Goal: Task Accomplishment & Management: Manage account settings

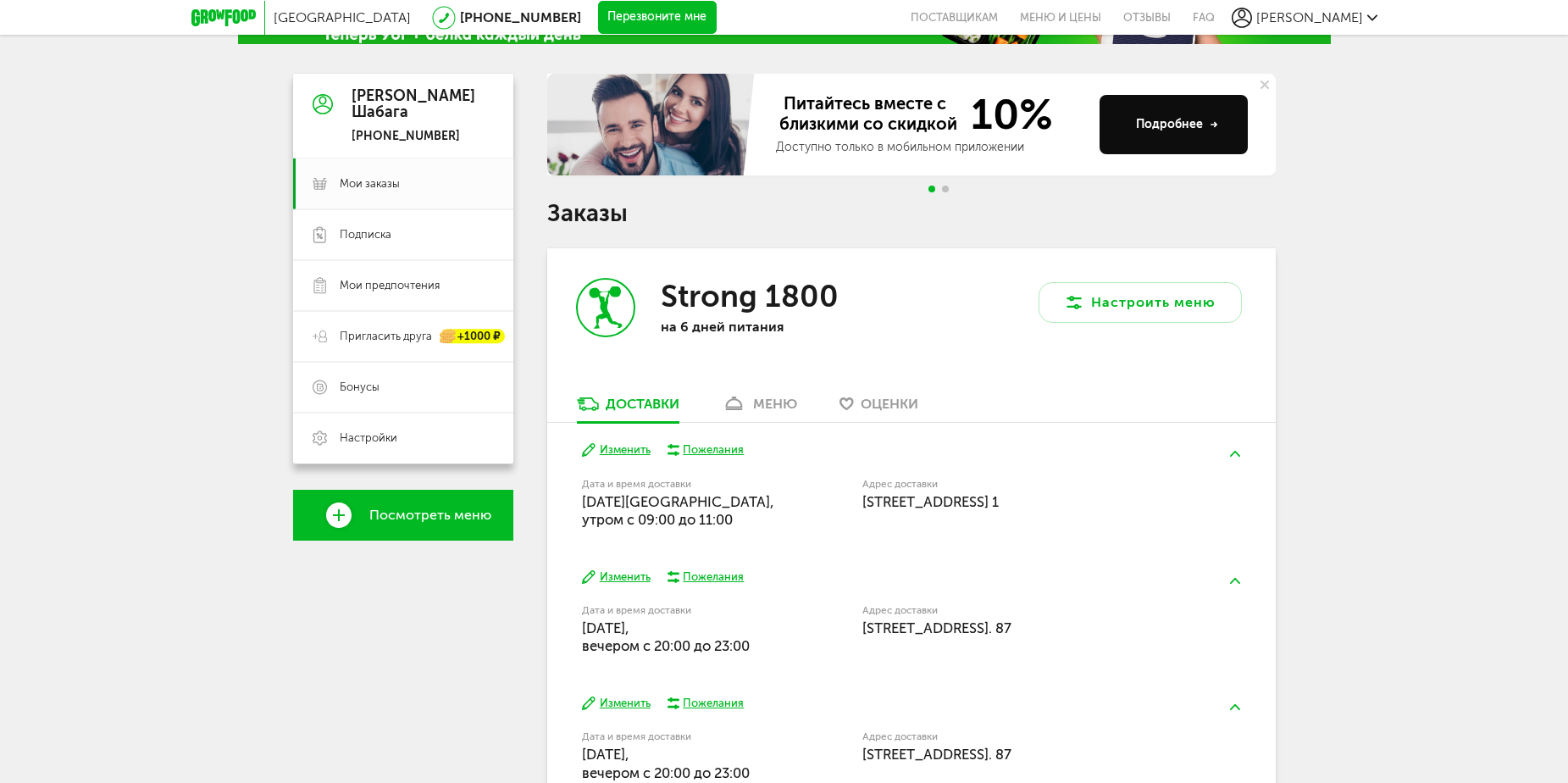
scroll to position [42, 0]
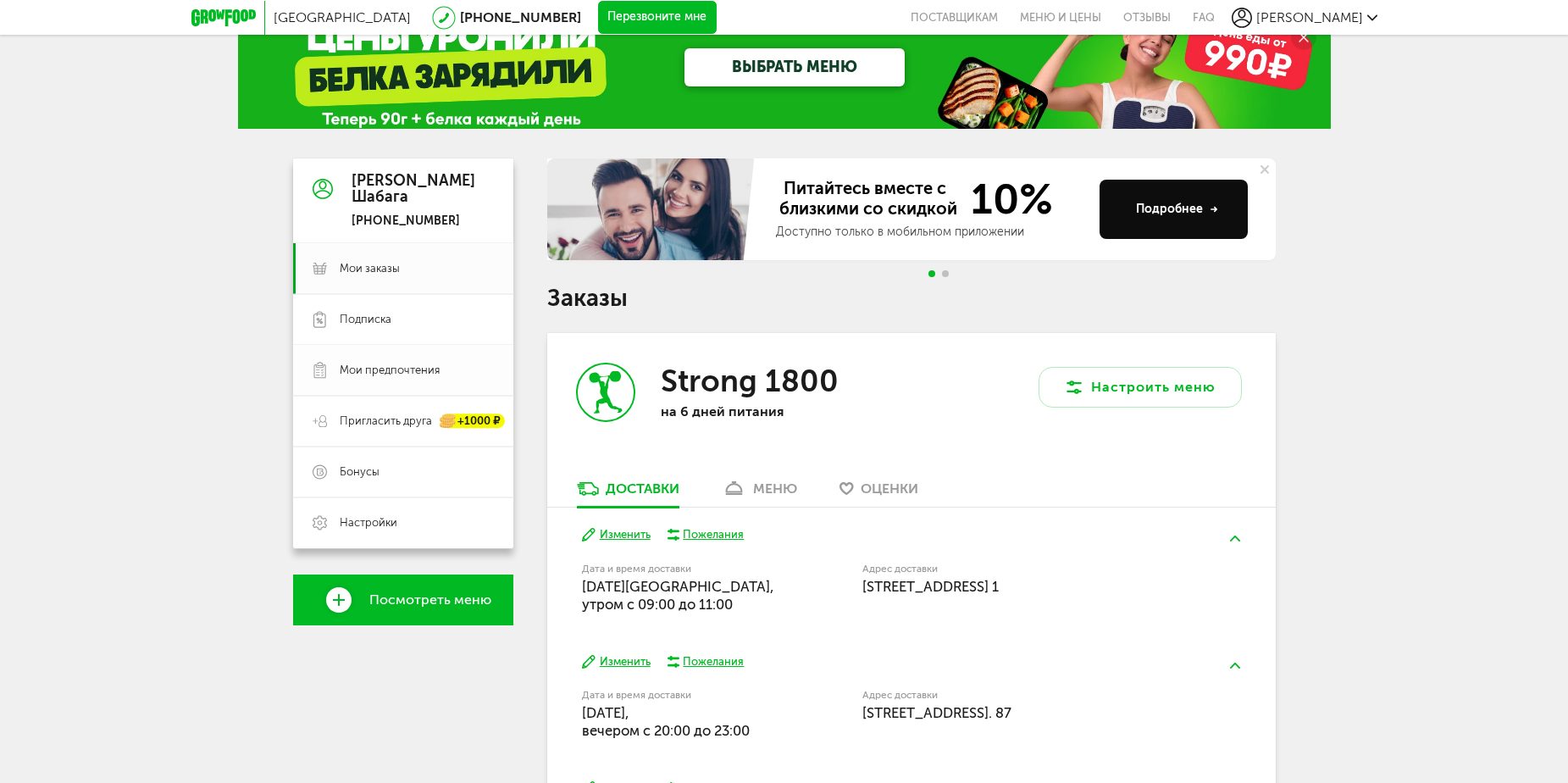
click at [398, 375] on span "Мои предпочтения" at bounding box center [389, 369] width 100 height 15
click at [398, 374] on span "Мои предпочтения" at bounding box center [389, 369] width 100 height 15
click at [376, 216] on div "[PHONE_NUMBER]" at bounding box center [414, 221] width 124 height 15
click at [368, 304] on link "Подписка" at bounding box center [403, 319] width 220 height 51
click at [372, 271] on span "Мои заказы" at bounding box center [369, 268] width 60 height 15
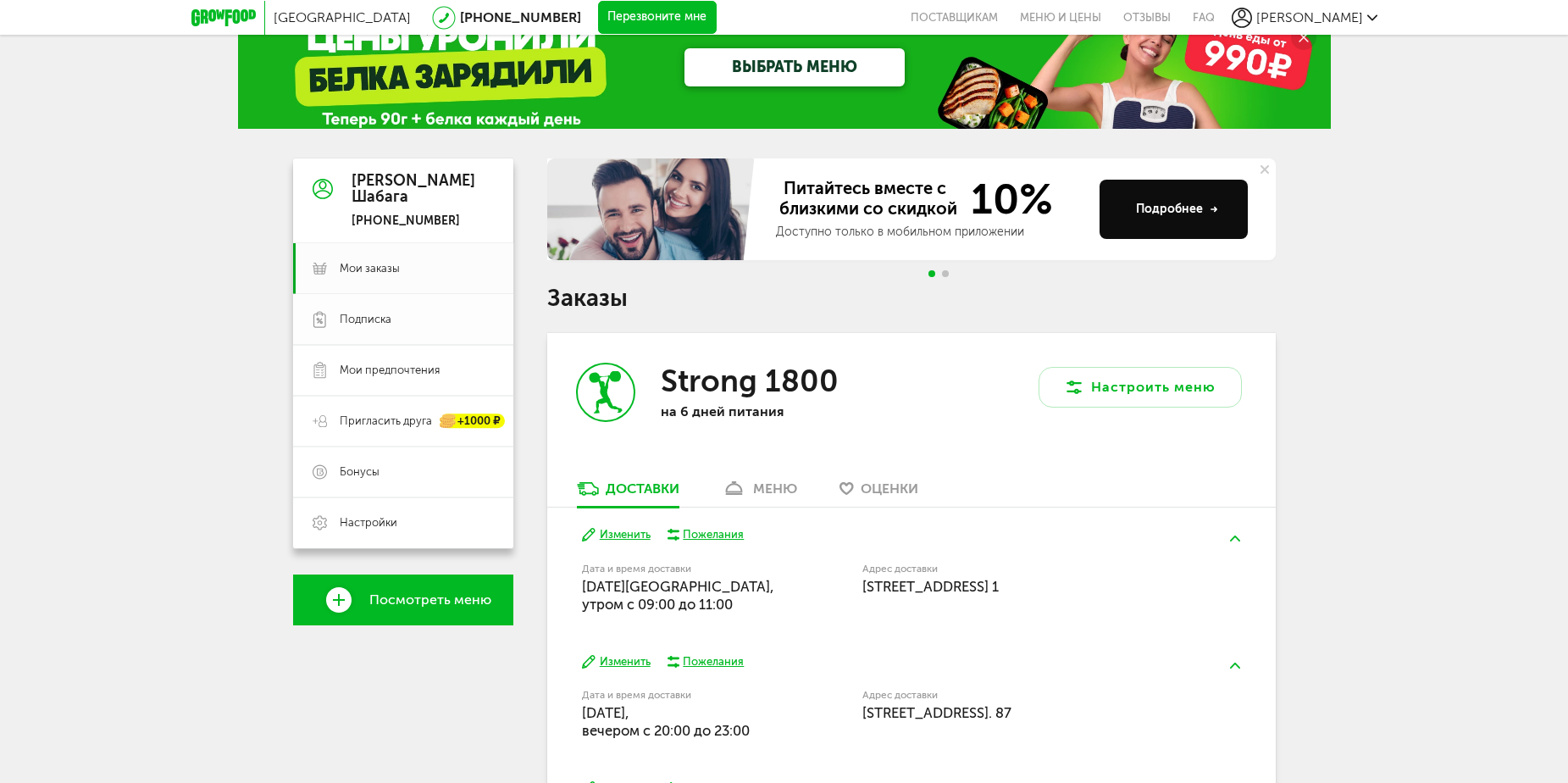
click at [414, 310] on link "Подписка" at bounding box center [403, 319] width 220 height 51
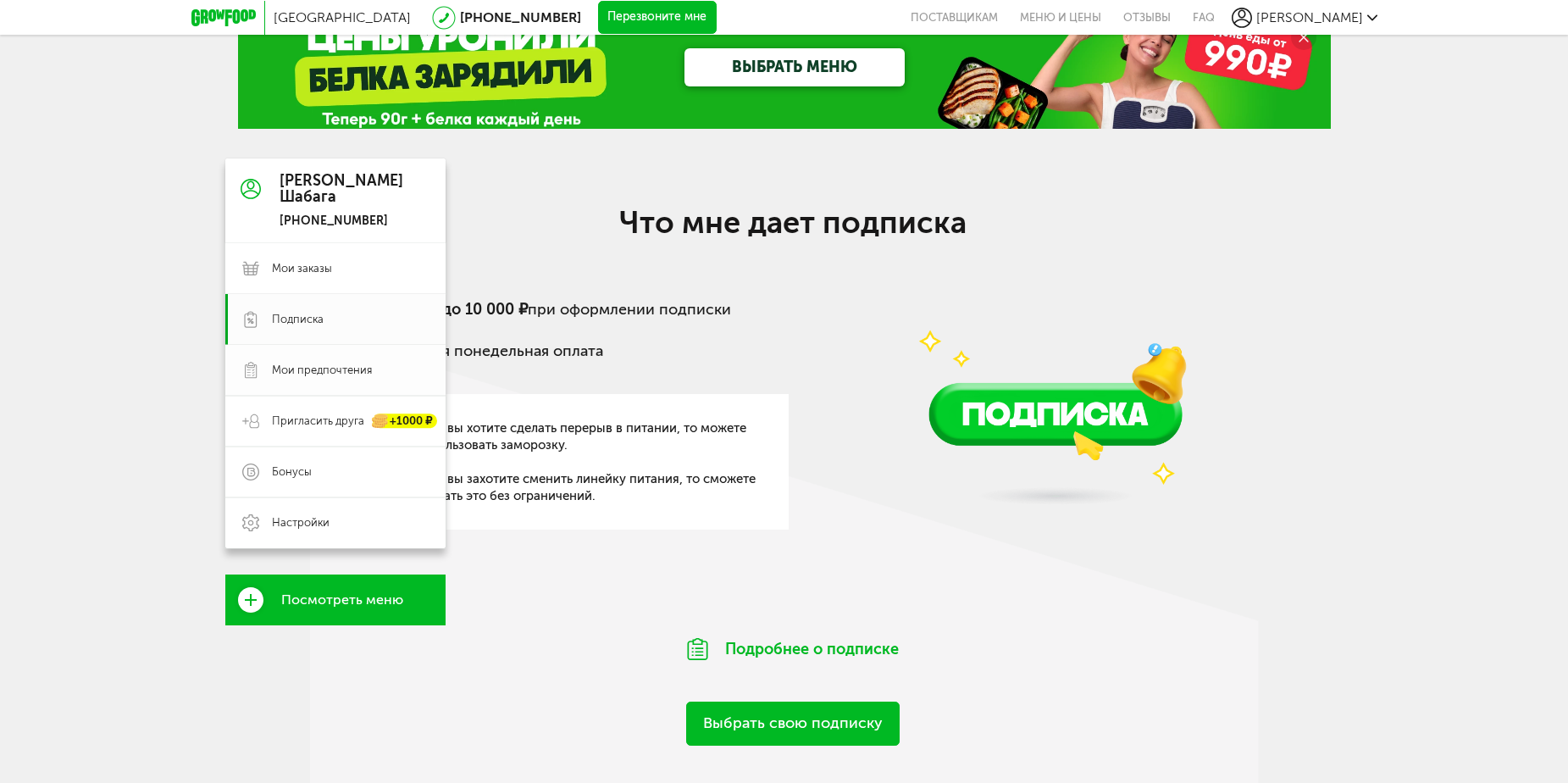
click at [323, 375] on span "Мои предпочтения" at bounding box center [322, 369] width 100 height 15
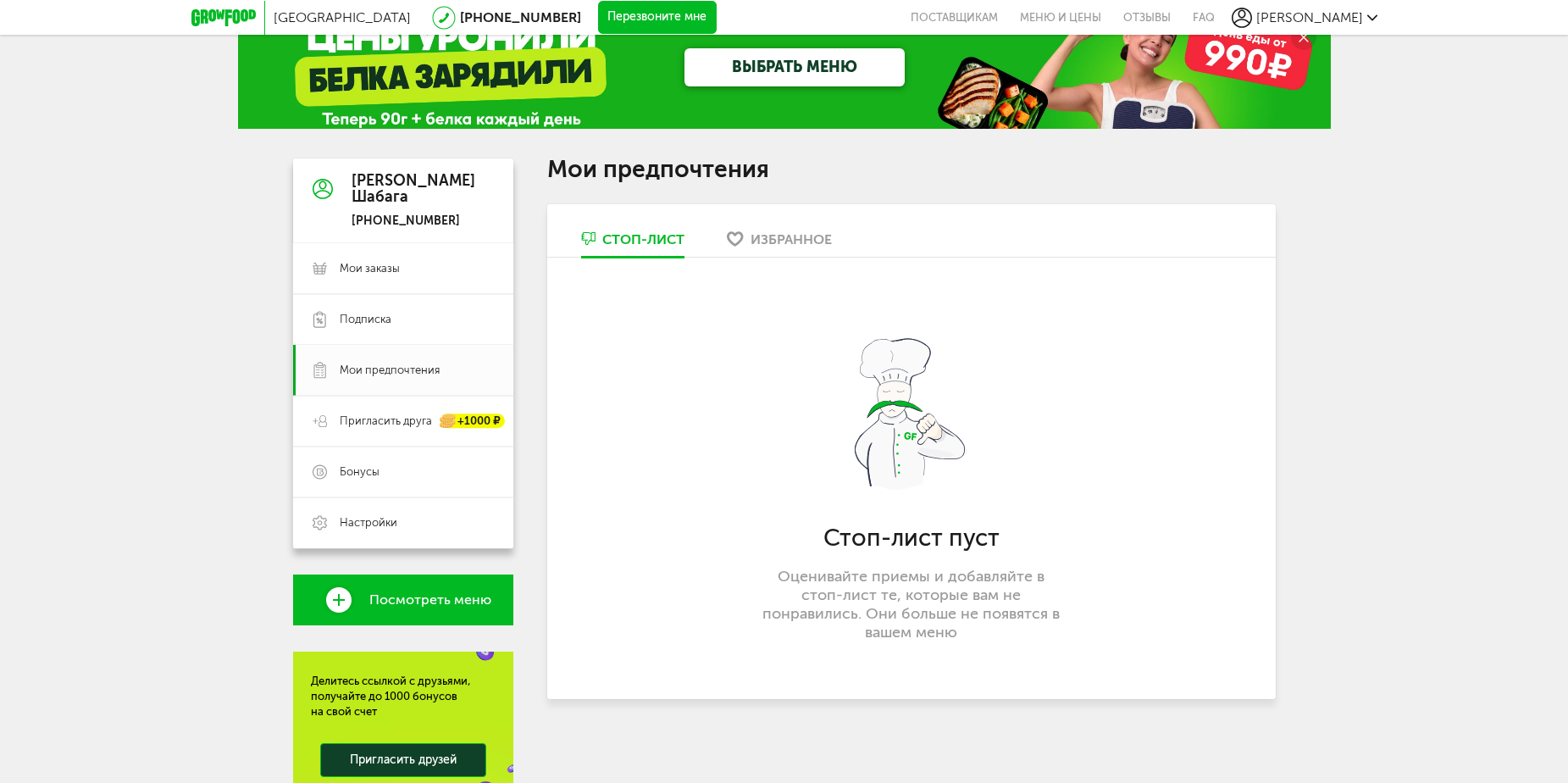
click at [780, 235] on div "Избранное" at bounding box center [791, 239] width 81 height 16
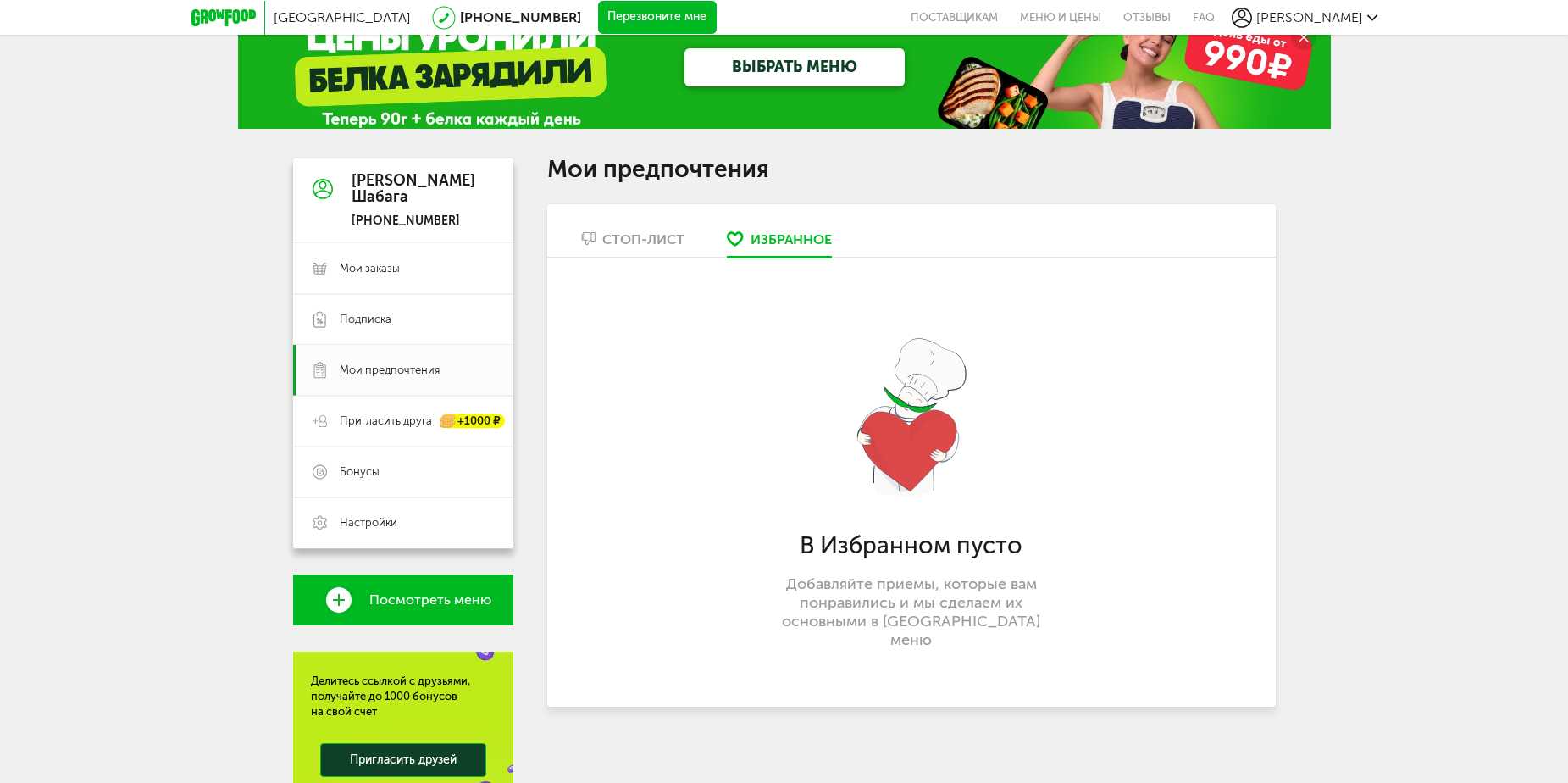
click at [624, 238] on div "Стоп-лист" at bounding box center [643, 239] width 82 height 16
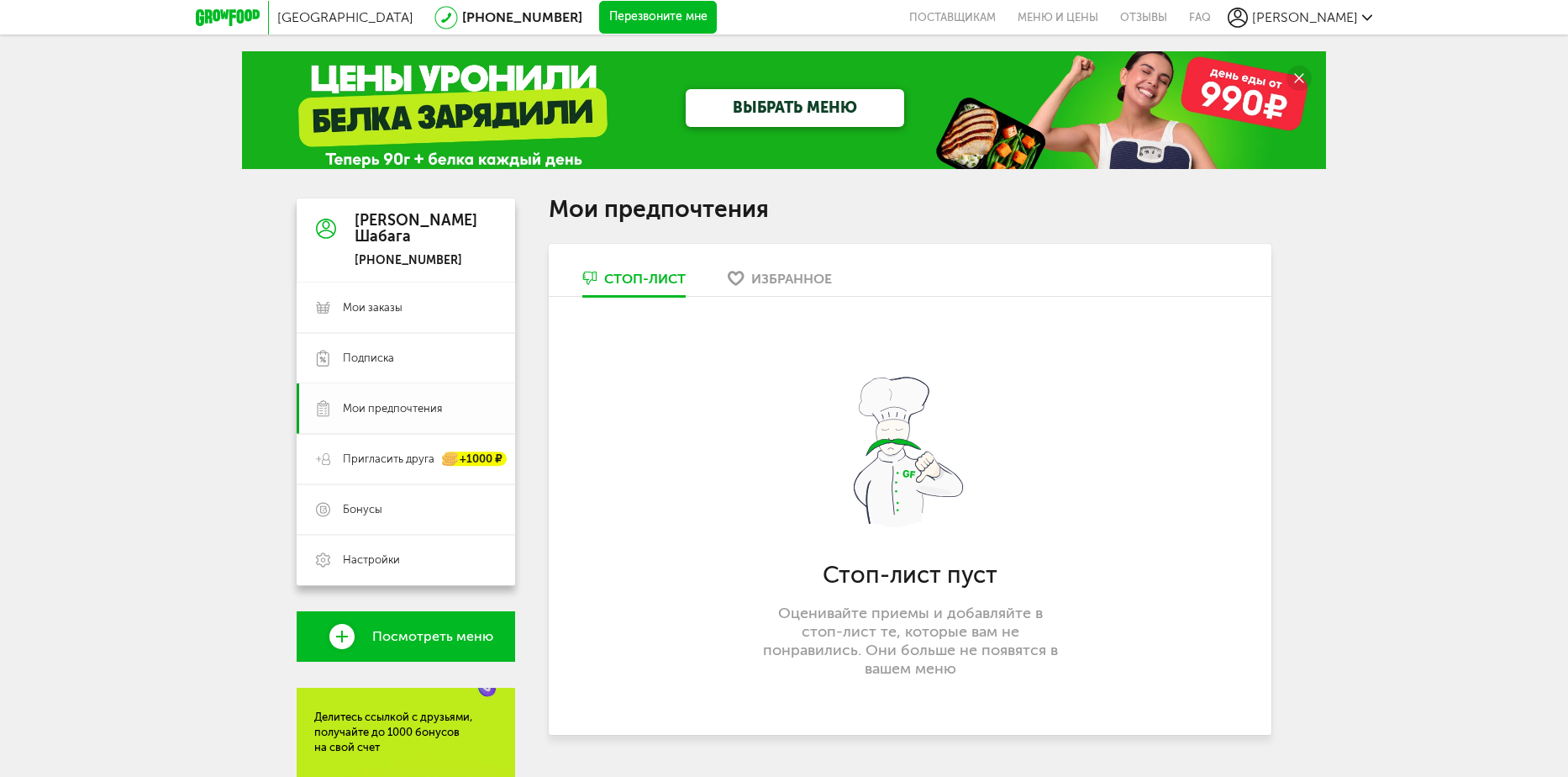
click at [419, 390] on link "Мои предпочтения" at bounding box center [406, 409] width 218 height 50
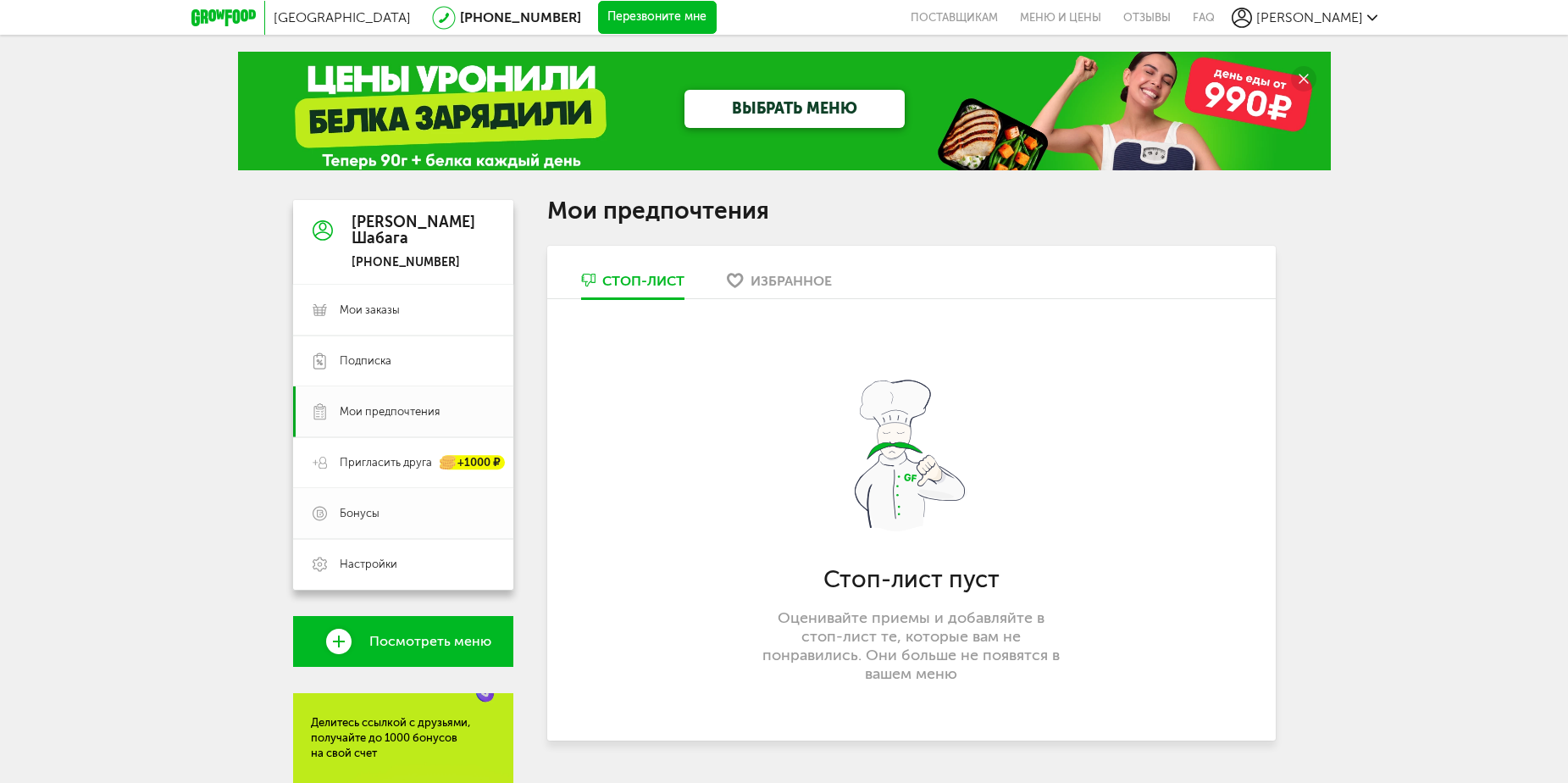
click at [387, 493] on link "Бонусы" at bounding box center [403, 513] width 220 height 51
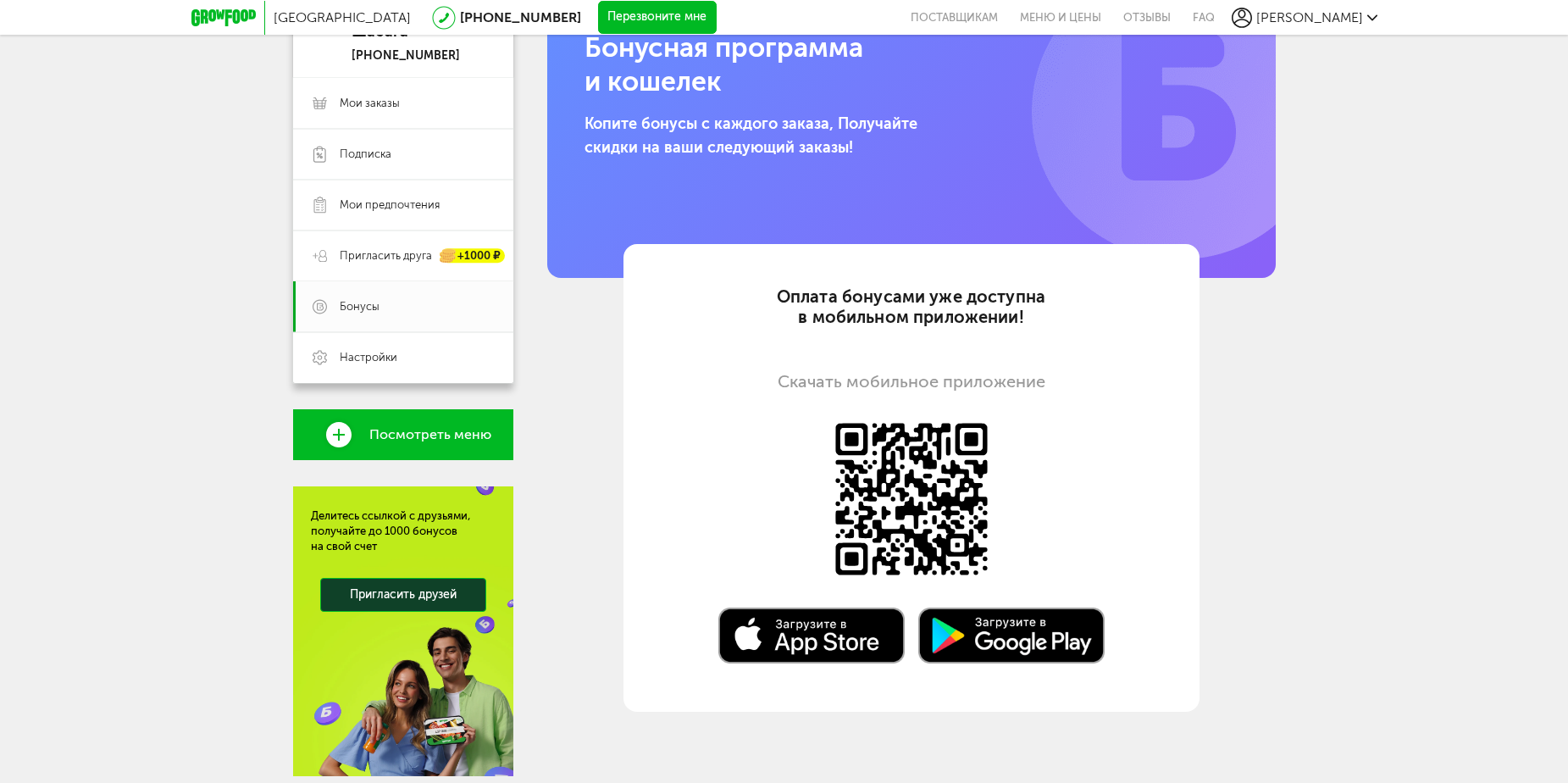
scroll to position [254, 0]
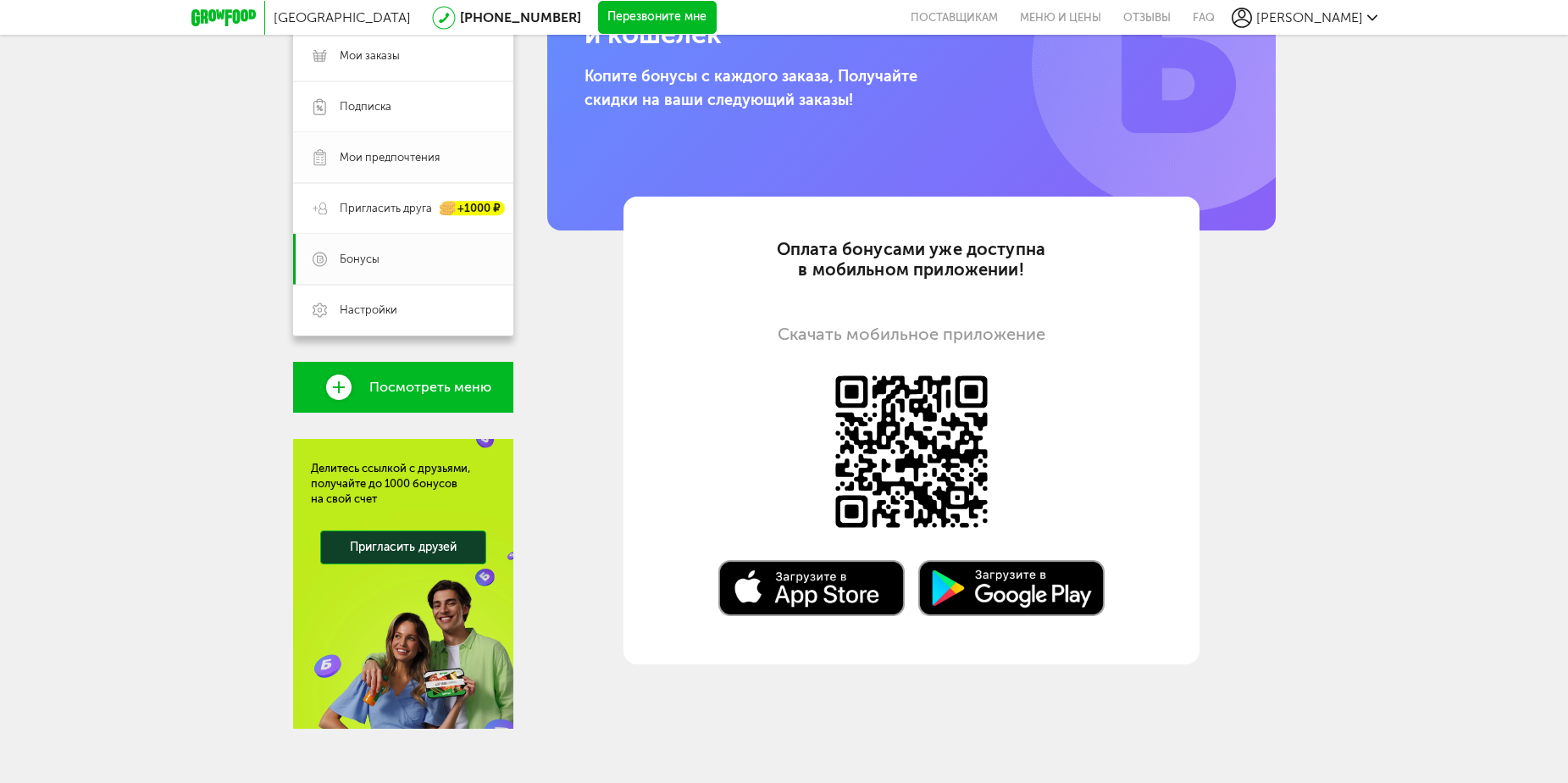
click at [372, 138] on link "Мои предпочтения" at bounding box center [403, 157] width 220 height 51
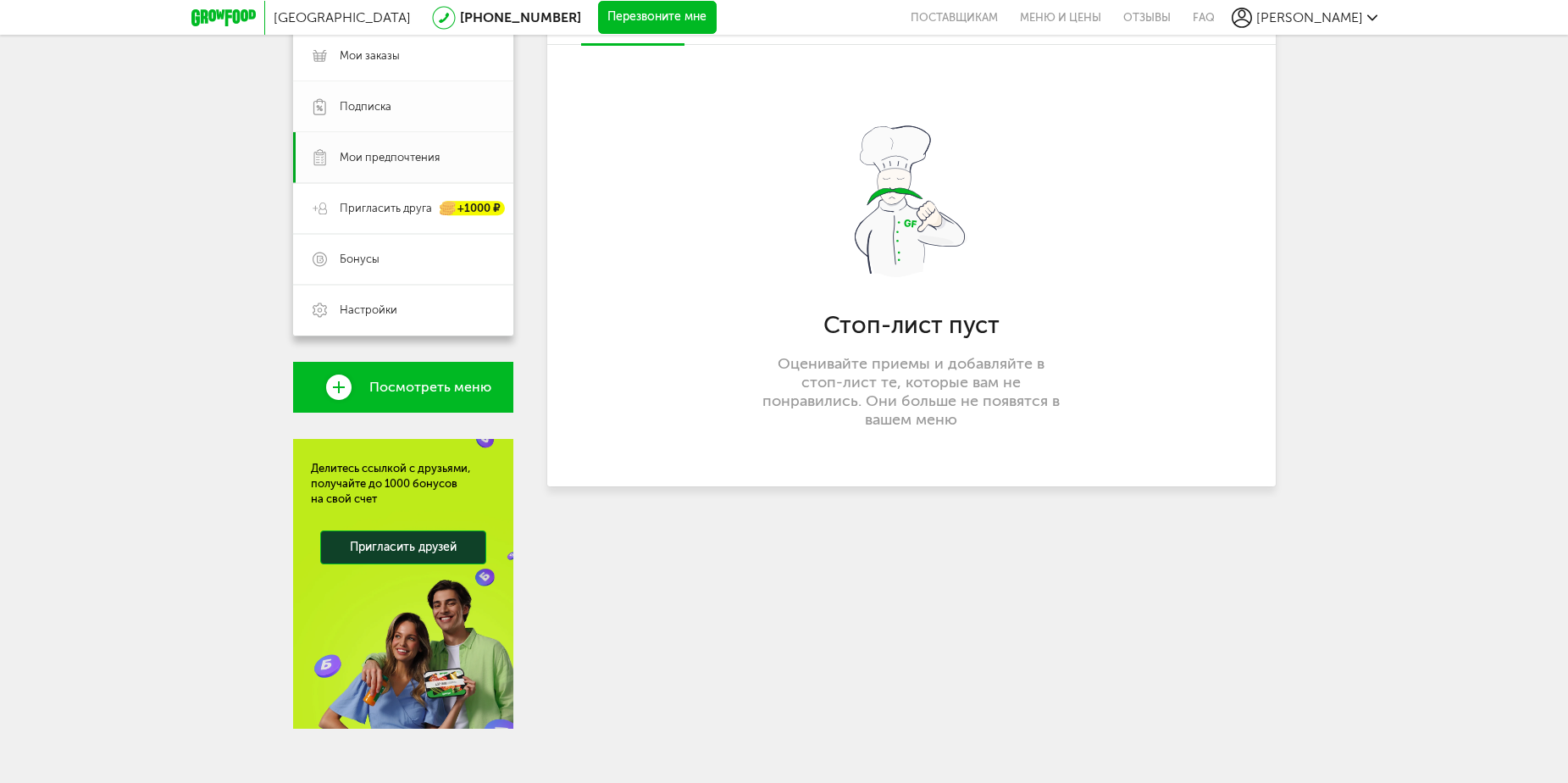
click at [372, 120] on link "Подписка" at bounding box center [403, 106] width 220 height 51
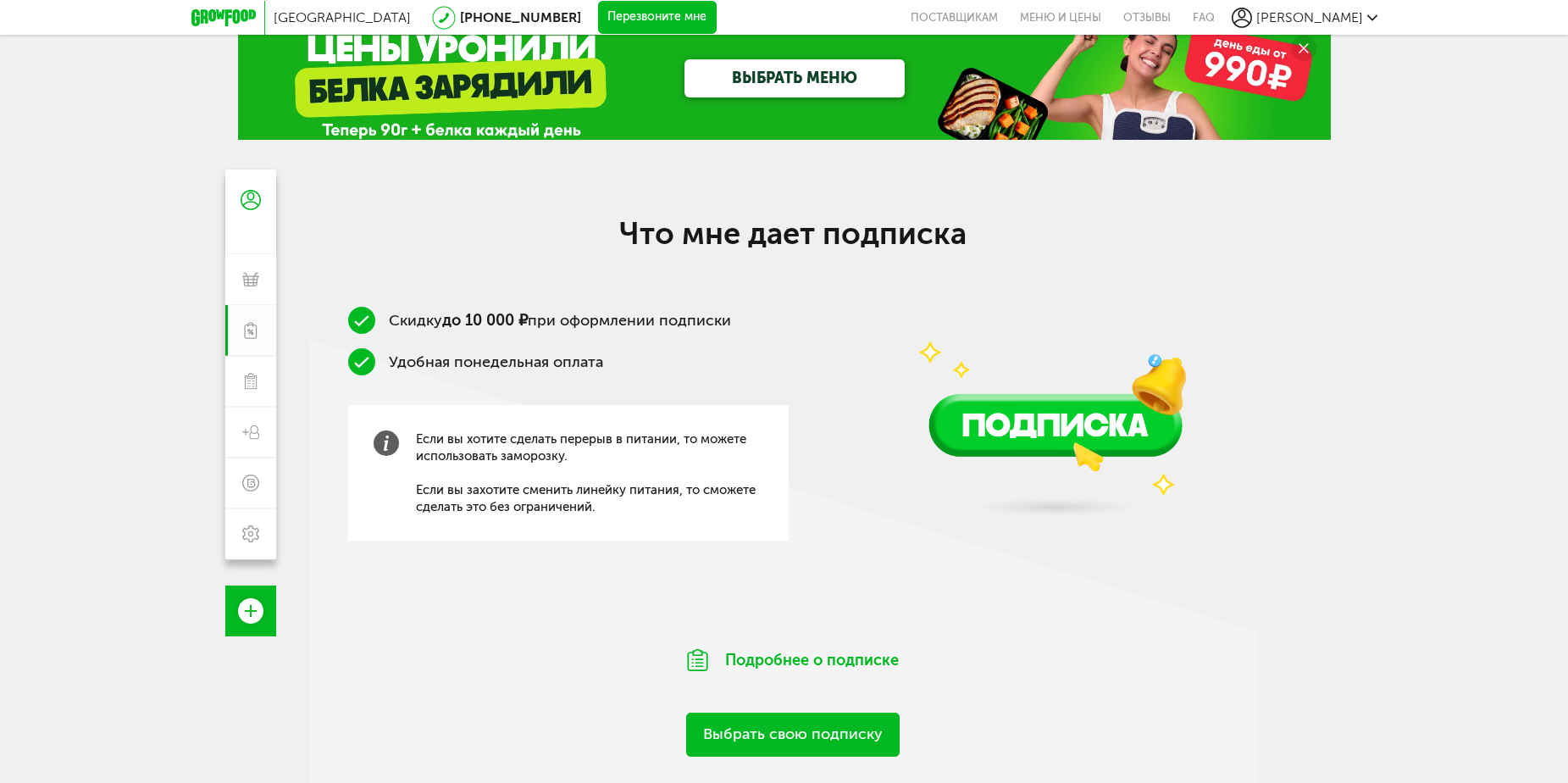
scroll to position [85, 0]
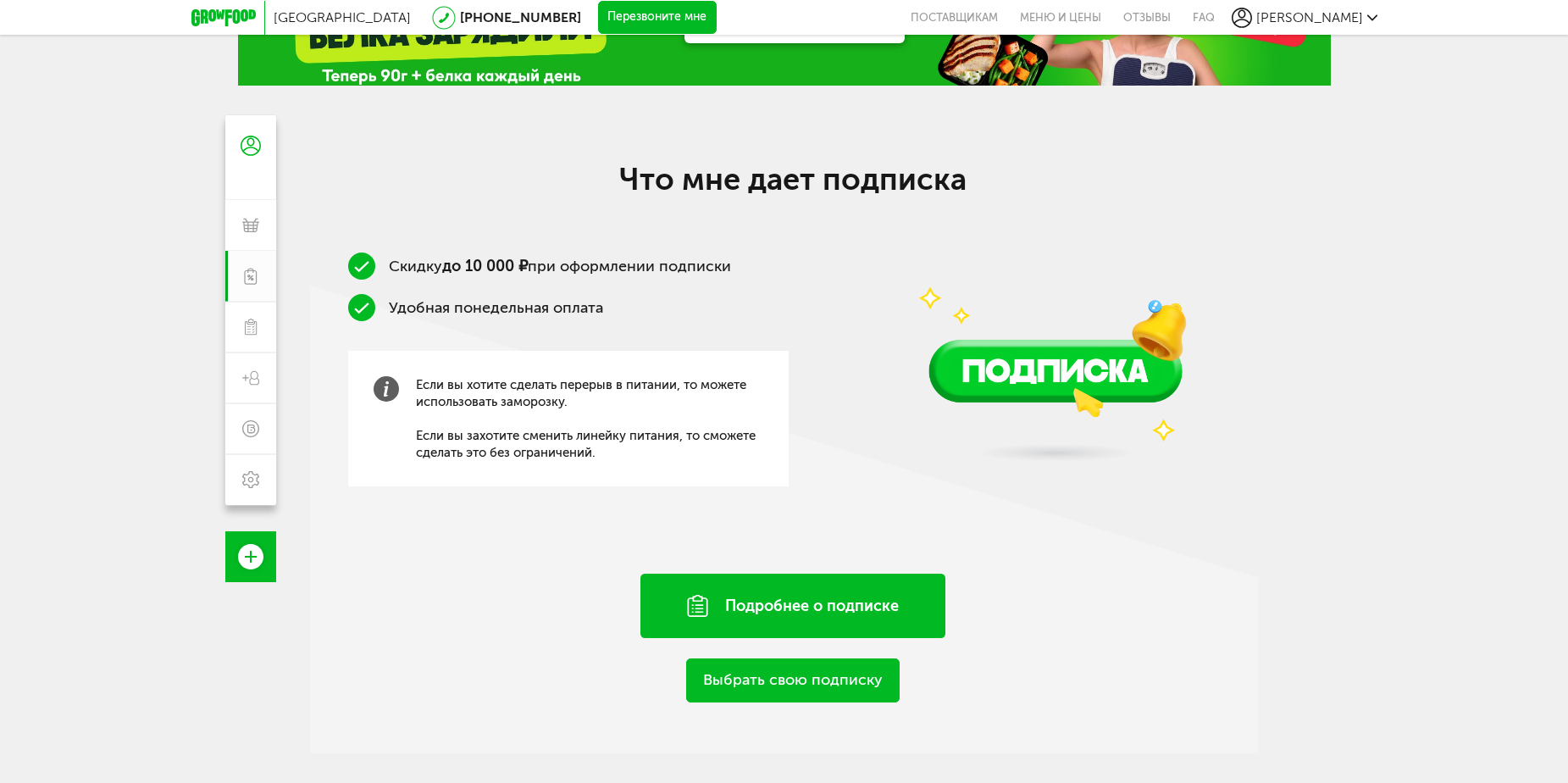
click at [789, 600] on div "Подробнее о подписке" at bounding box center [793, 606] width 305 height 65
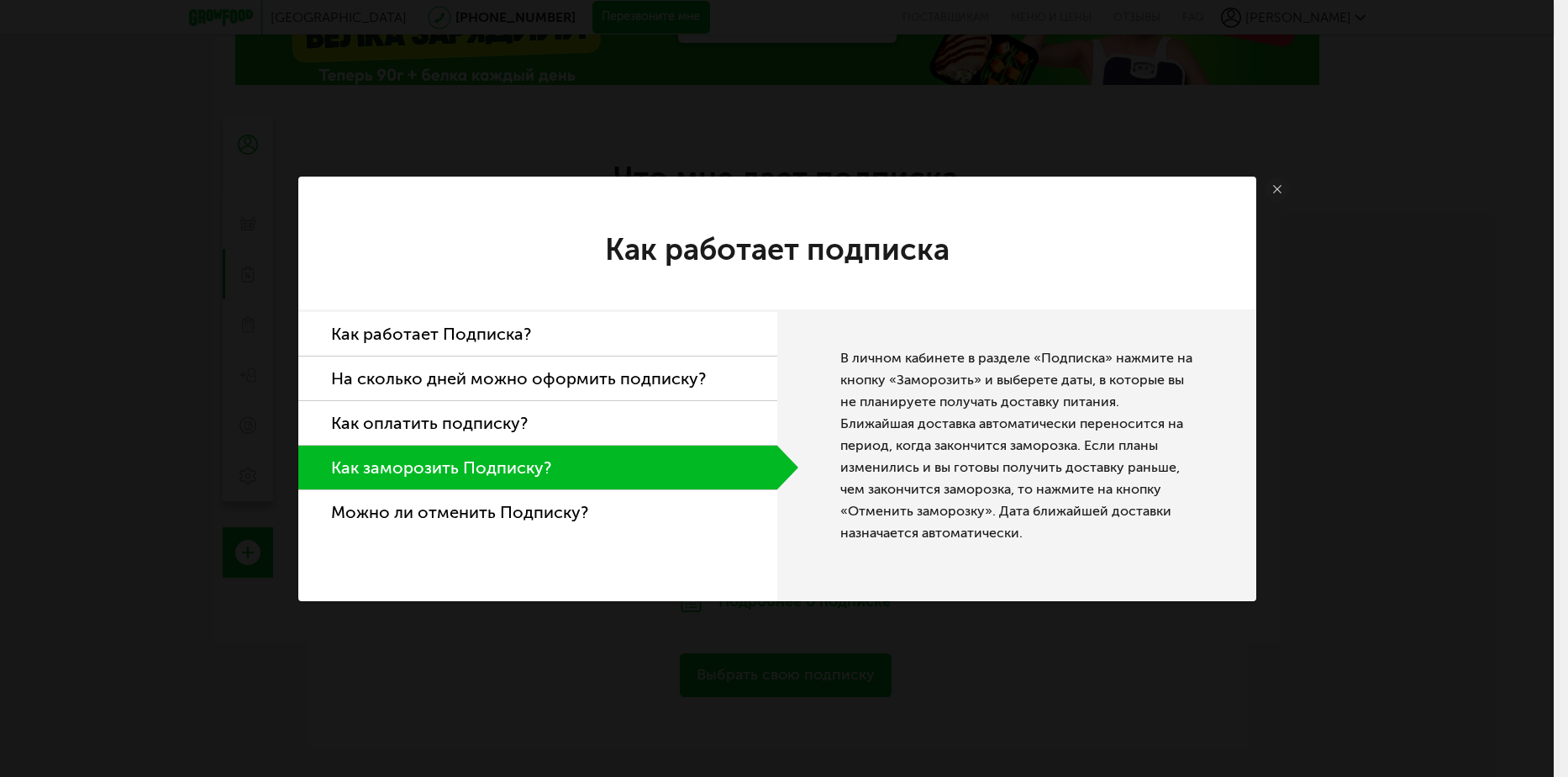
click at [1268, 184] on link at bounding box center [1277, 189] width 25 height 25
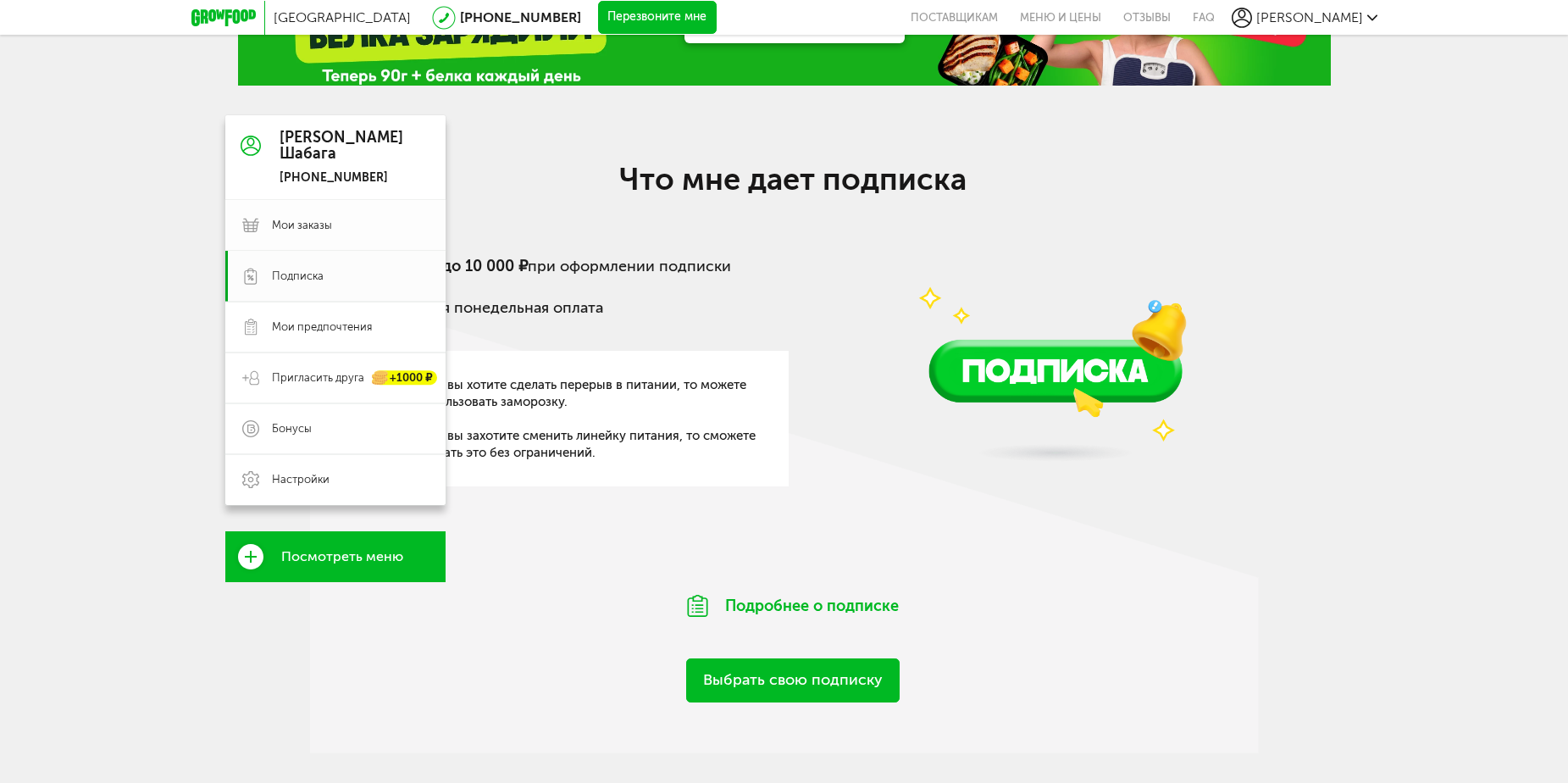
click at [329, 237] on link "Мои заказы" at bounding box center [335, 225] width 220 height 51
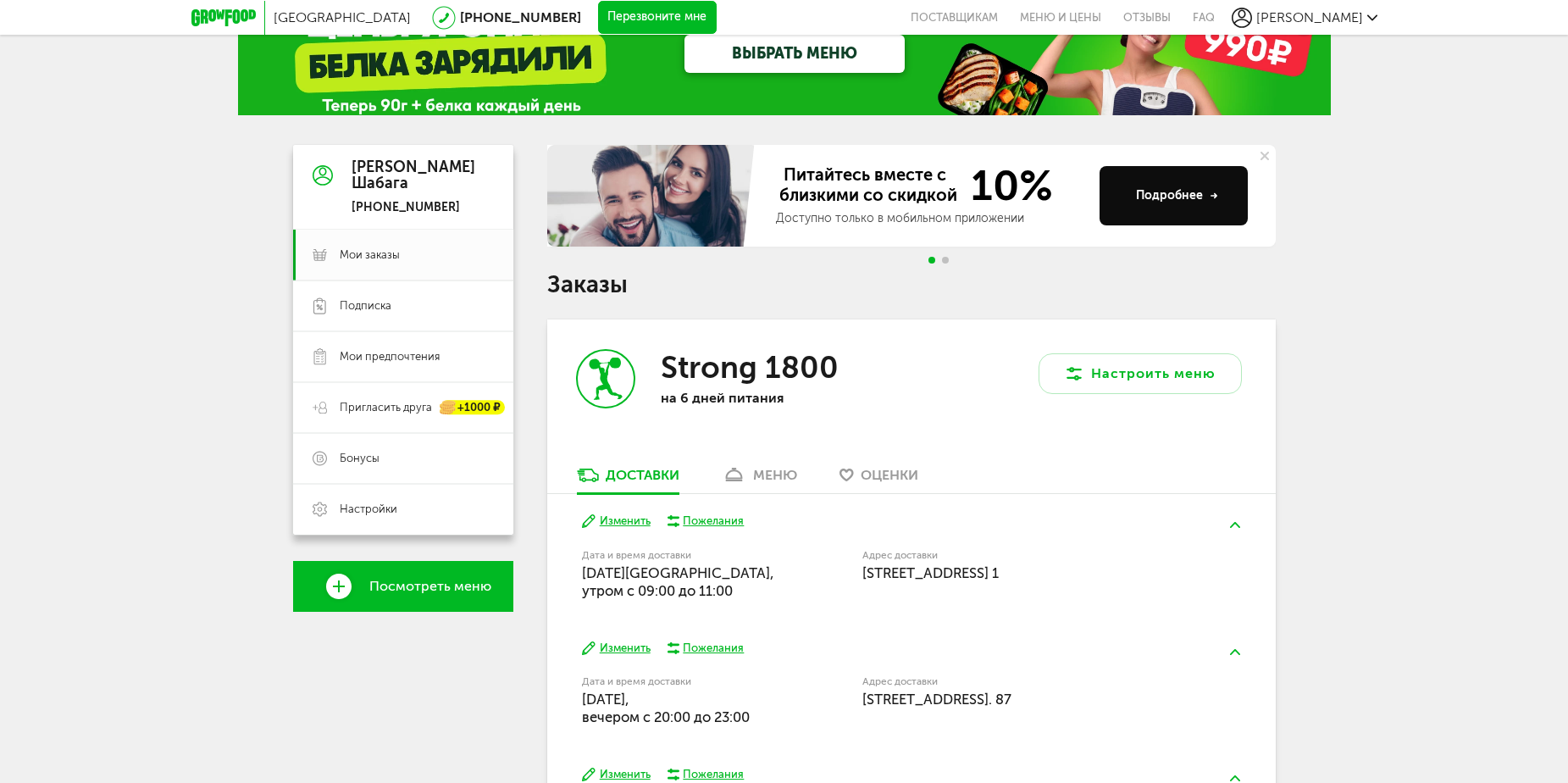
scroll to position [85, 0]
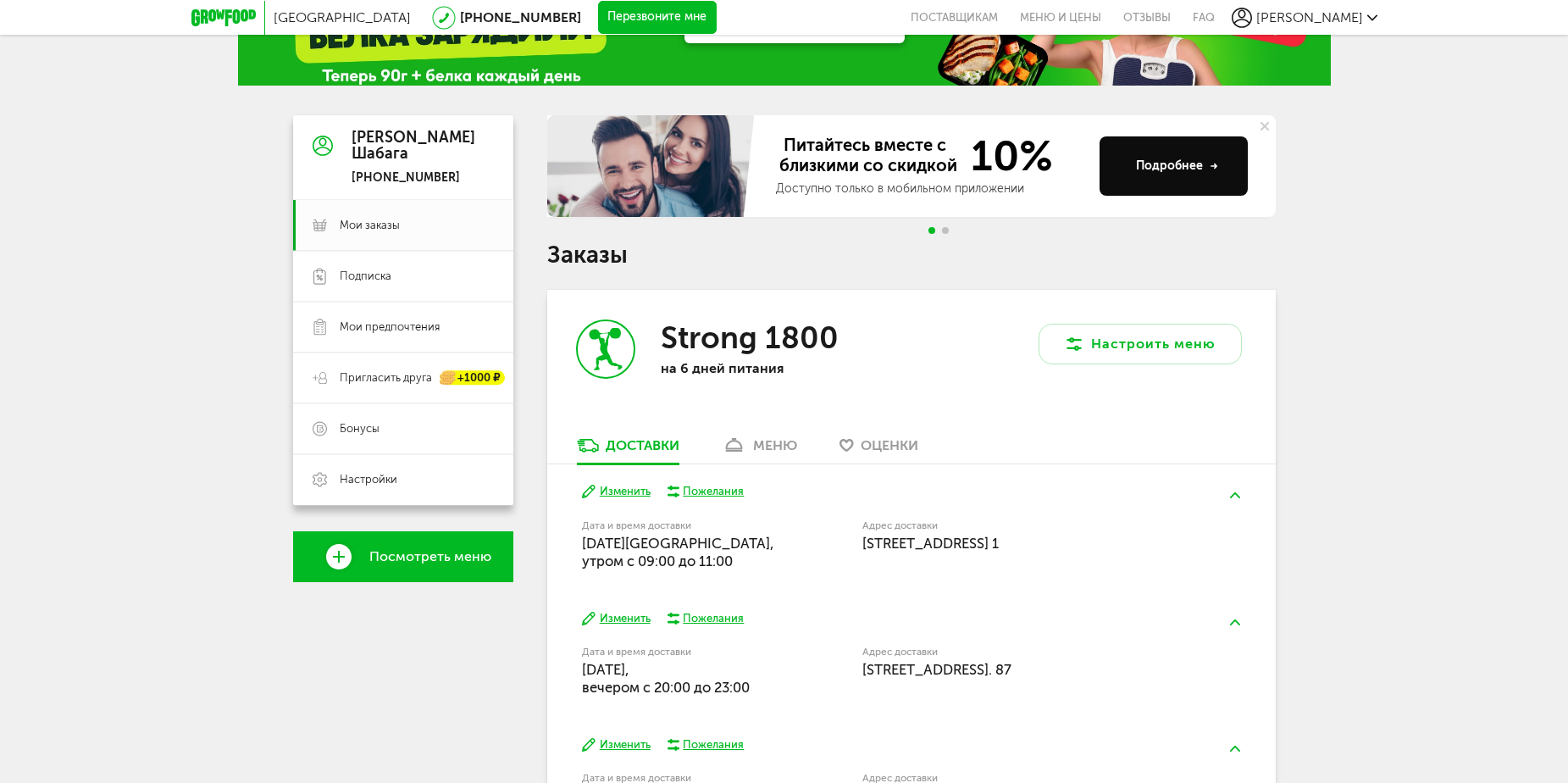
click at [781, 436] on link "меню" at bounding box center [760, 450] width 93 height 27
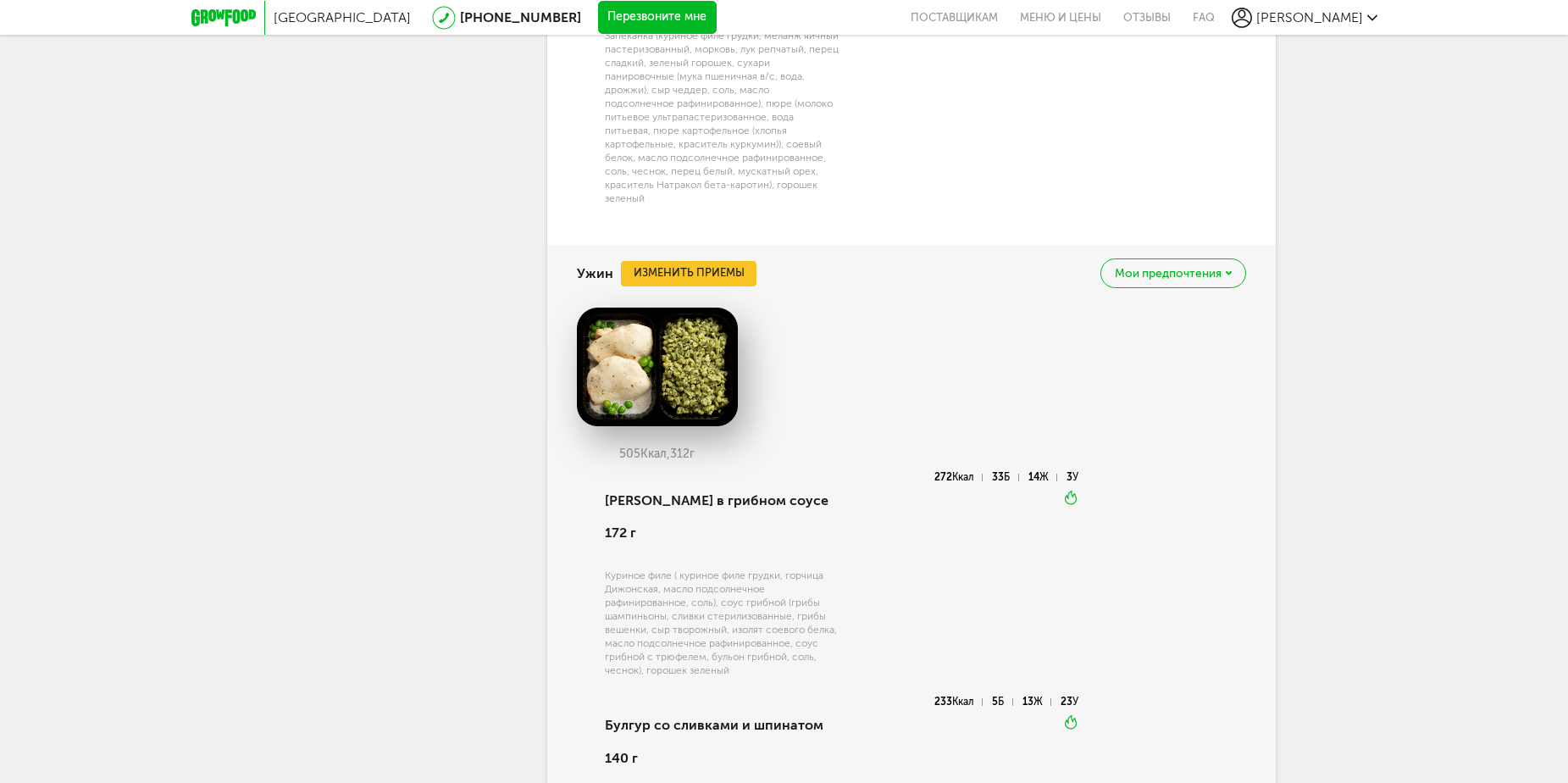
scroll to position [2366, 0]
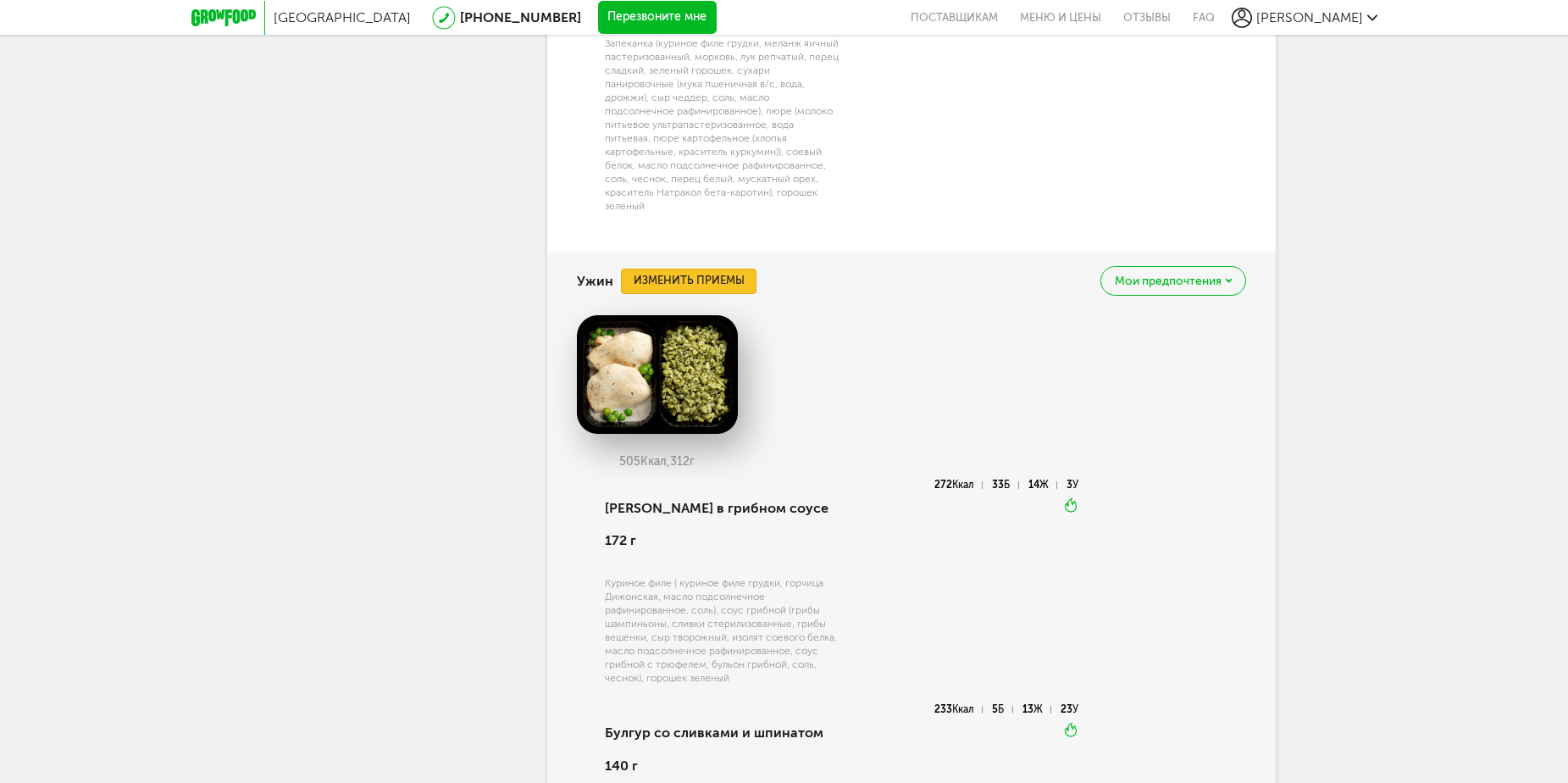
click at [705, 283] on button "Изменить приемы" at bounding box center [688, 281] width 135 height 25
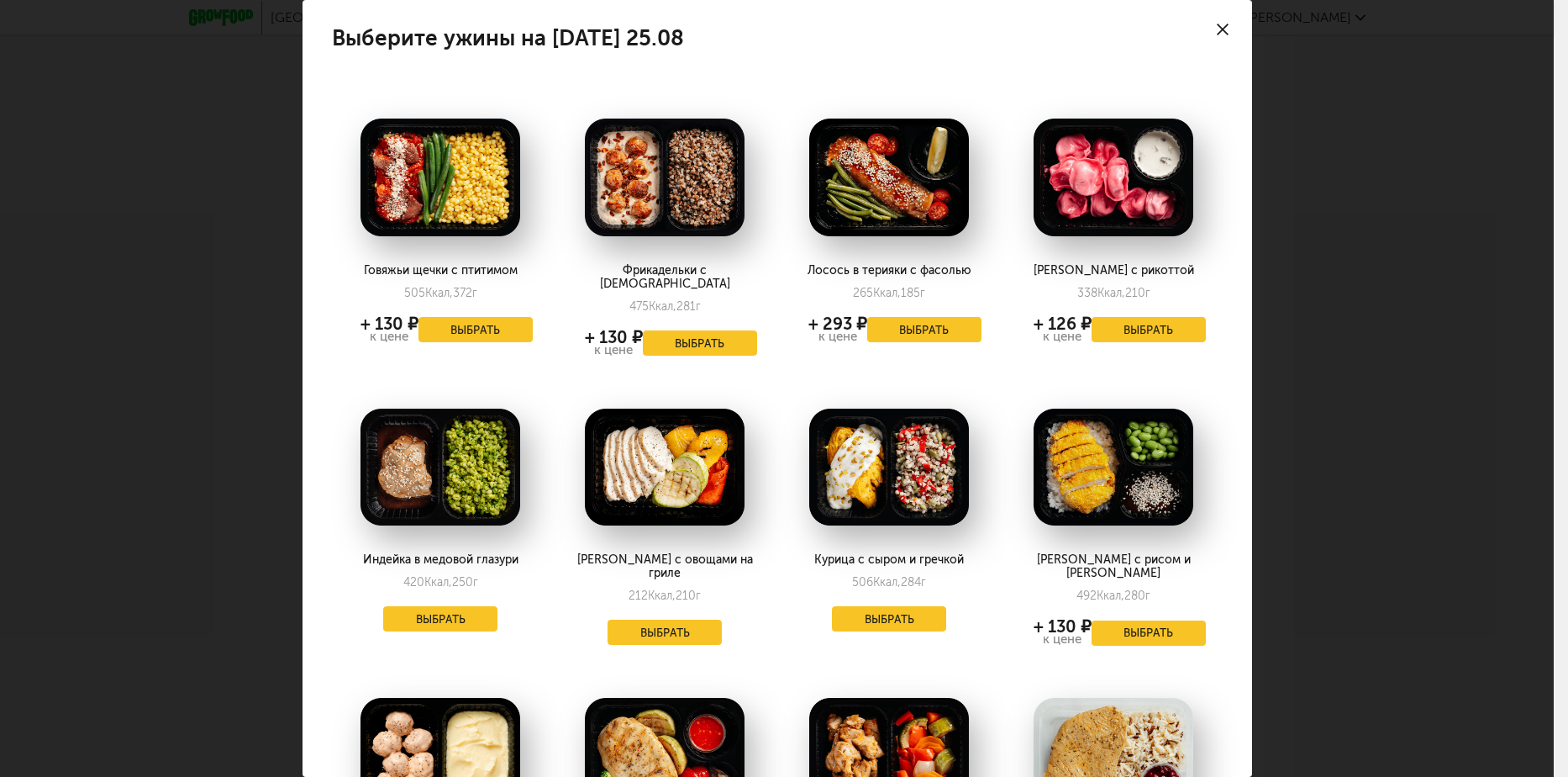
click at [1216, 29] on use at bounding box center [1223, 29] width 12 height 12
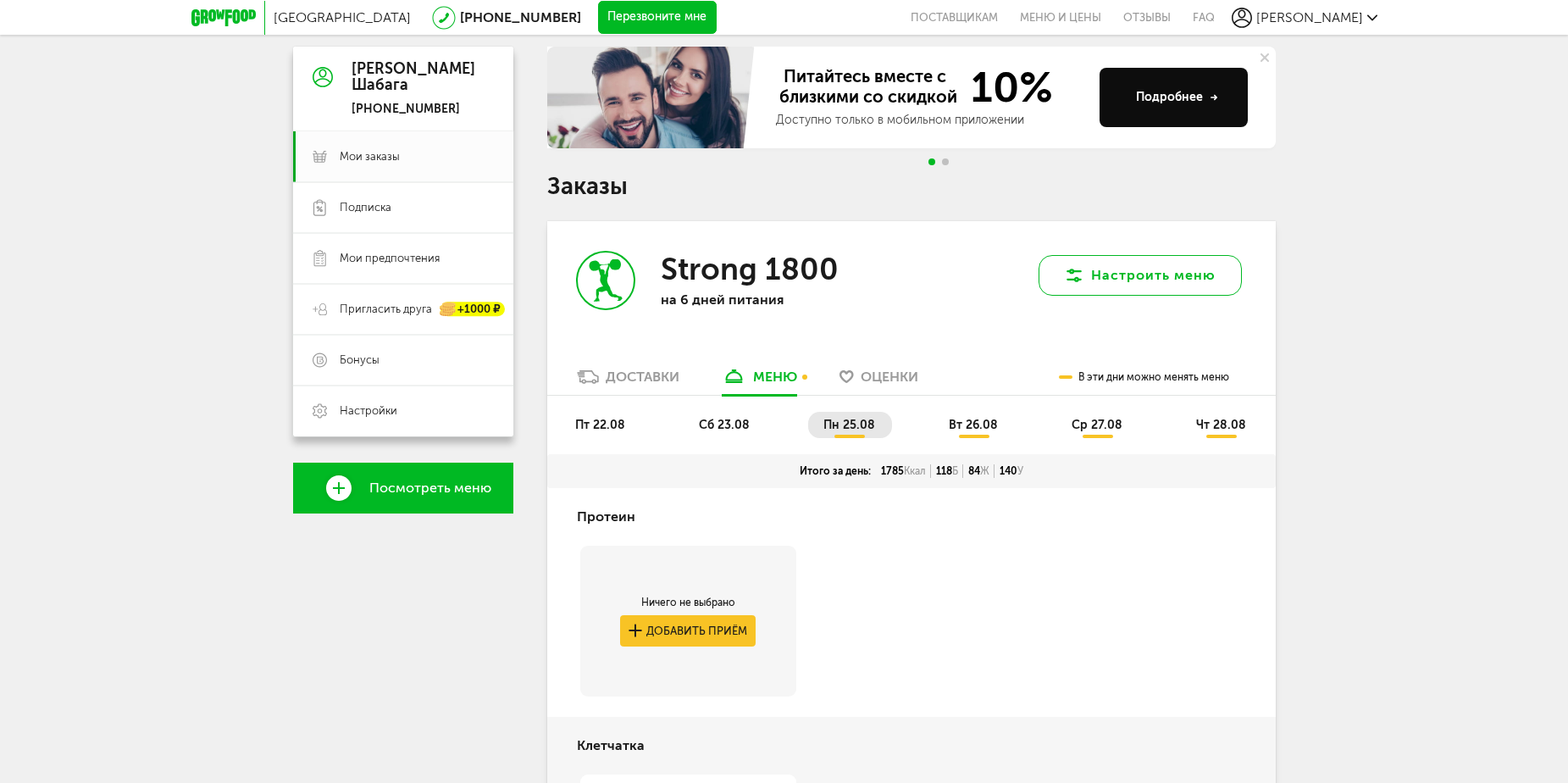
scroll to position [139, 0]
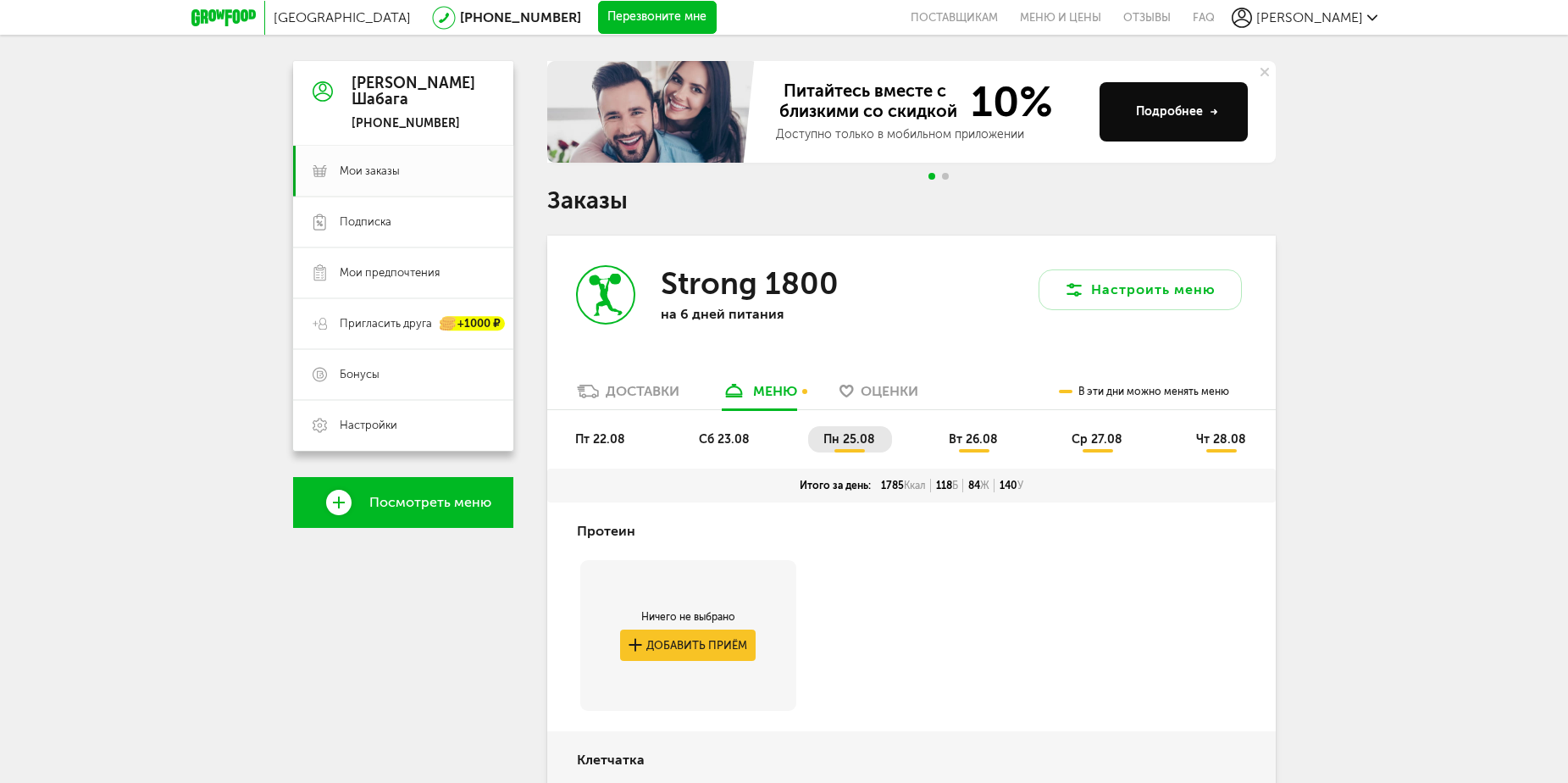
click at [716, 439] on span "сб 23.08" at bounding box center [725, 439] width 51 height 14
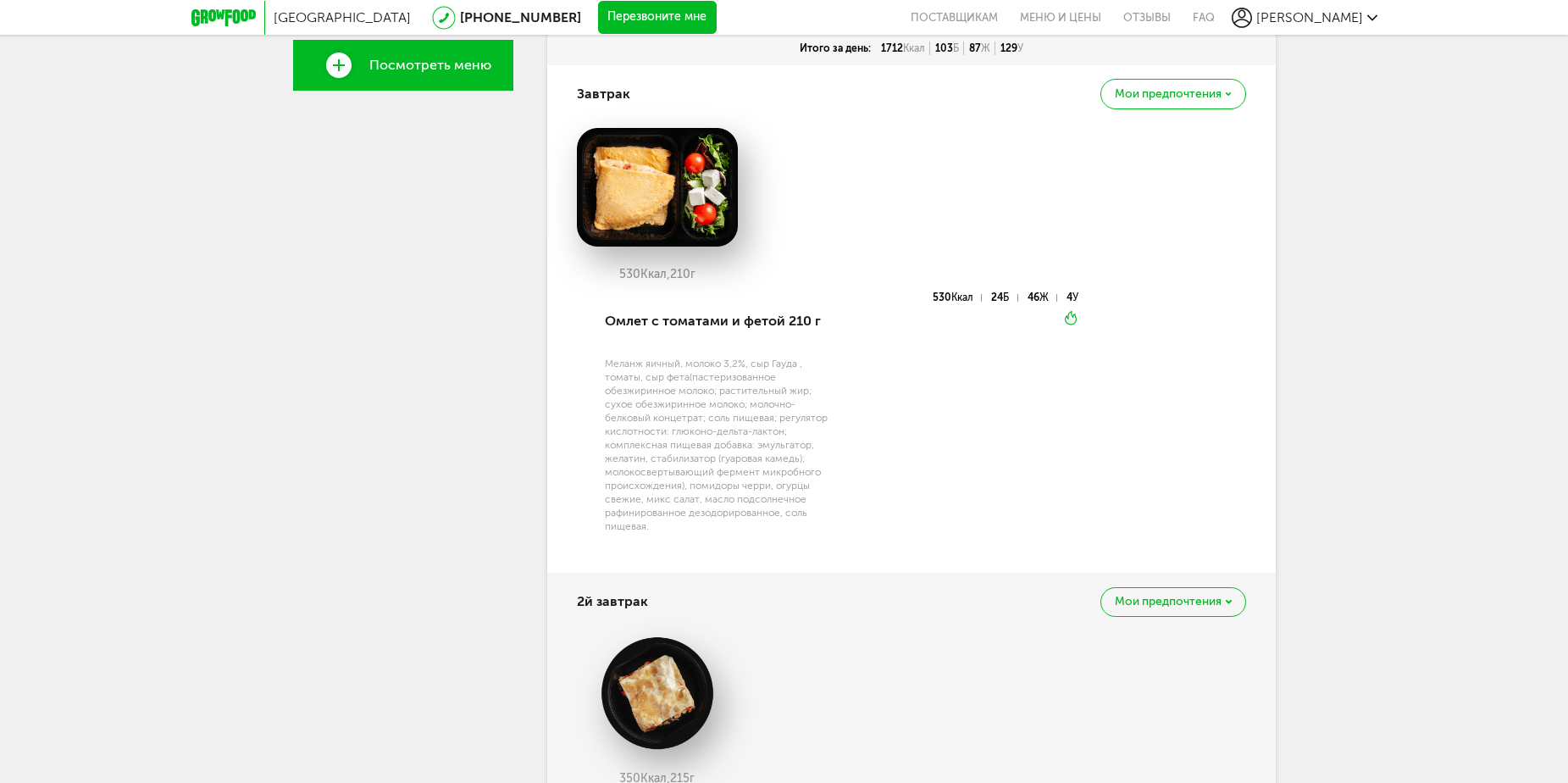
scroll to position [477, 0]
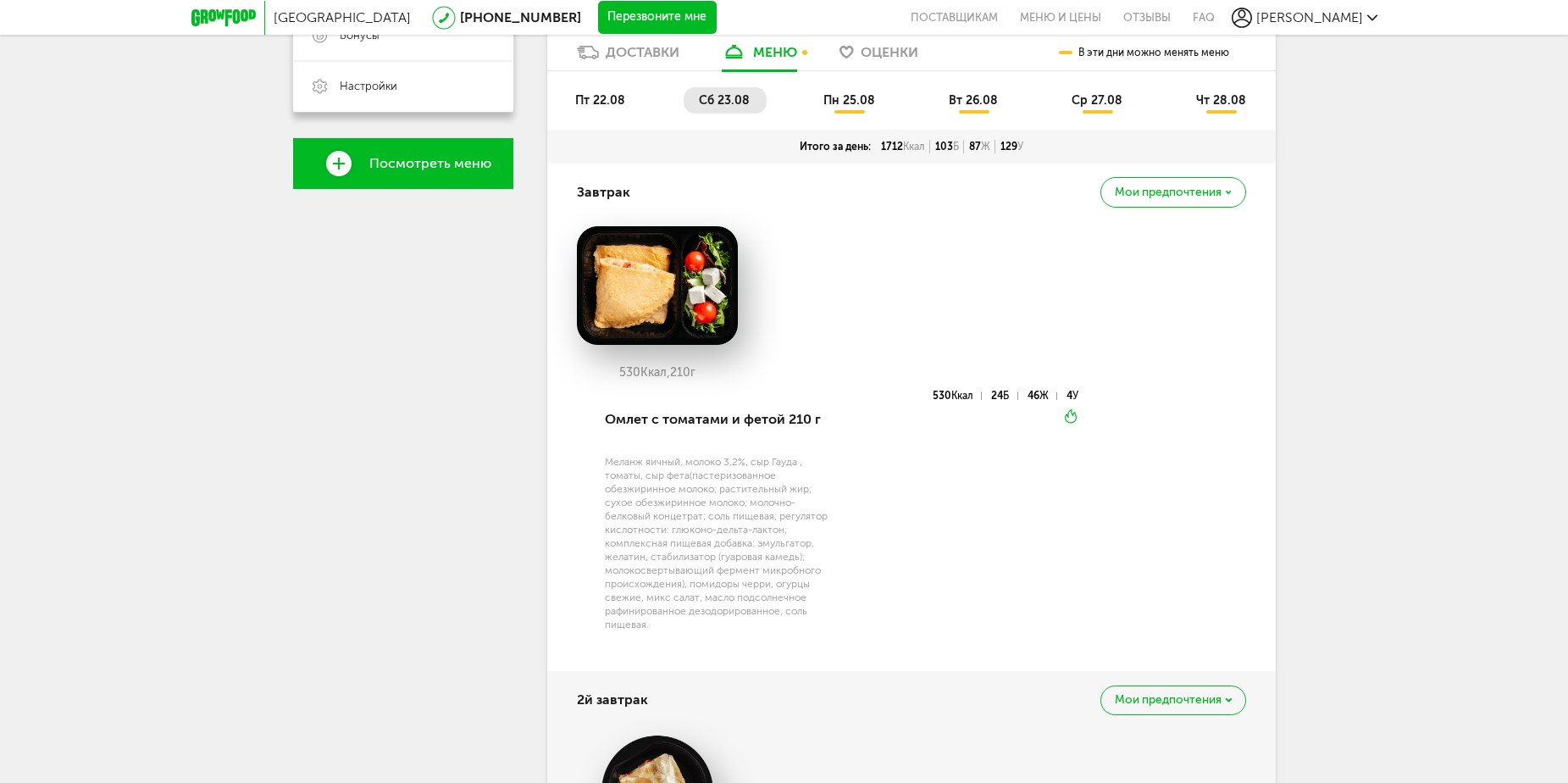
click at [616, 96] on span "пт 22.08" at bounding box center [600, 100] width 50 height 14
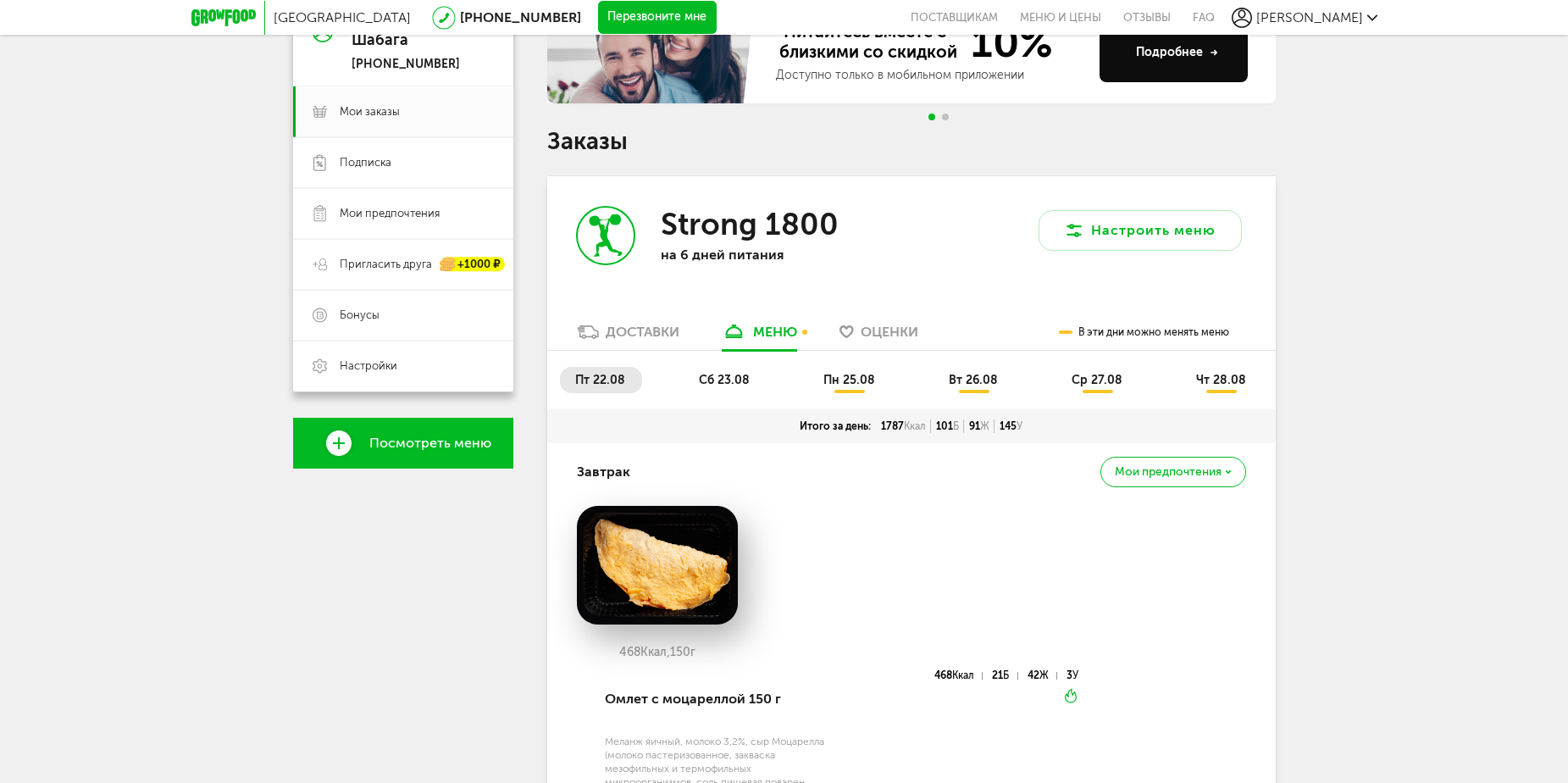
scroll to position [43, 0]
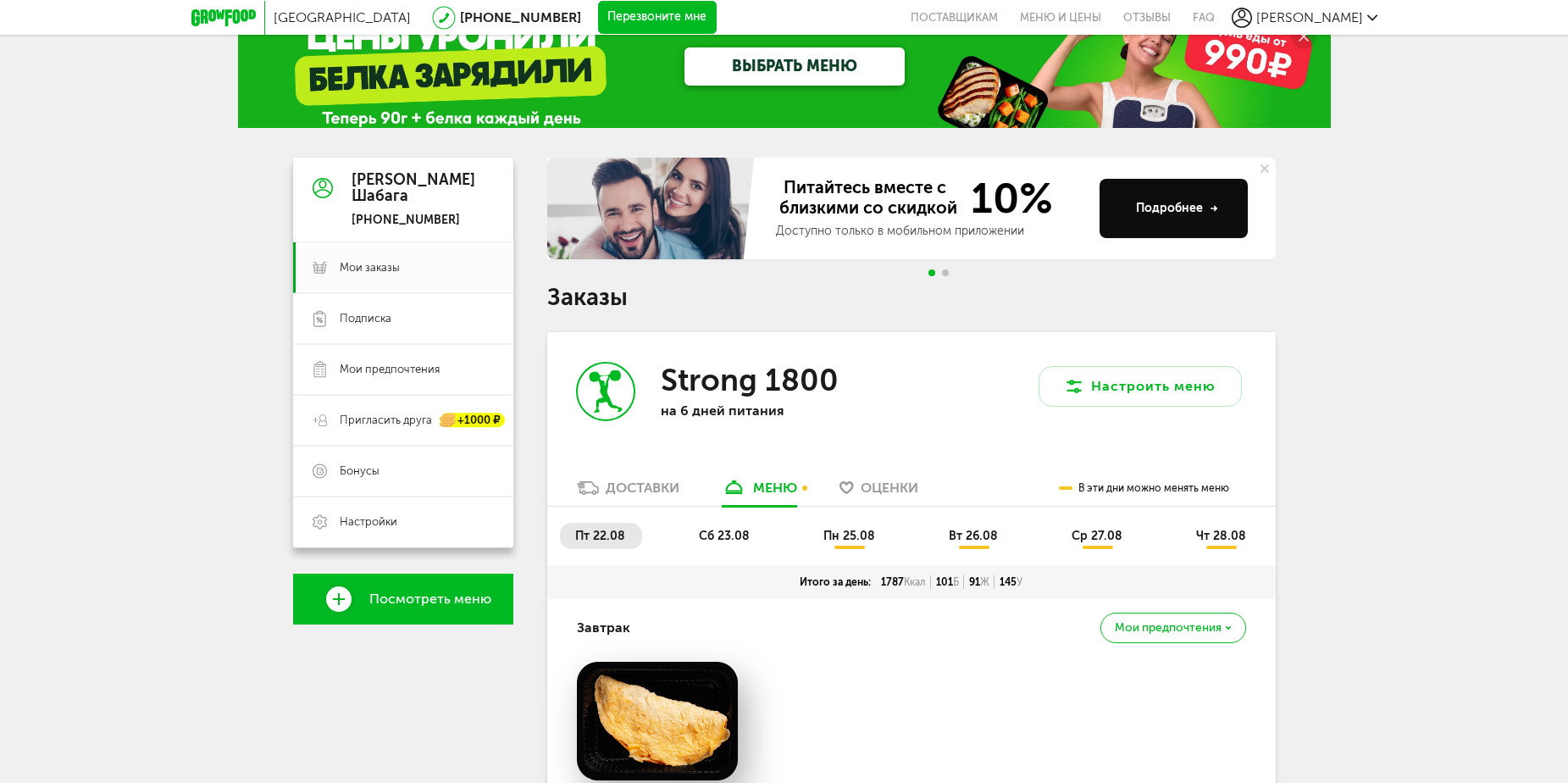
click at [1113, 541] on span "ср 27.08" at bounding box center [1097, 536] width 51 height 14
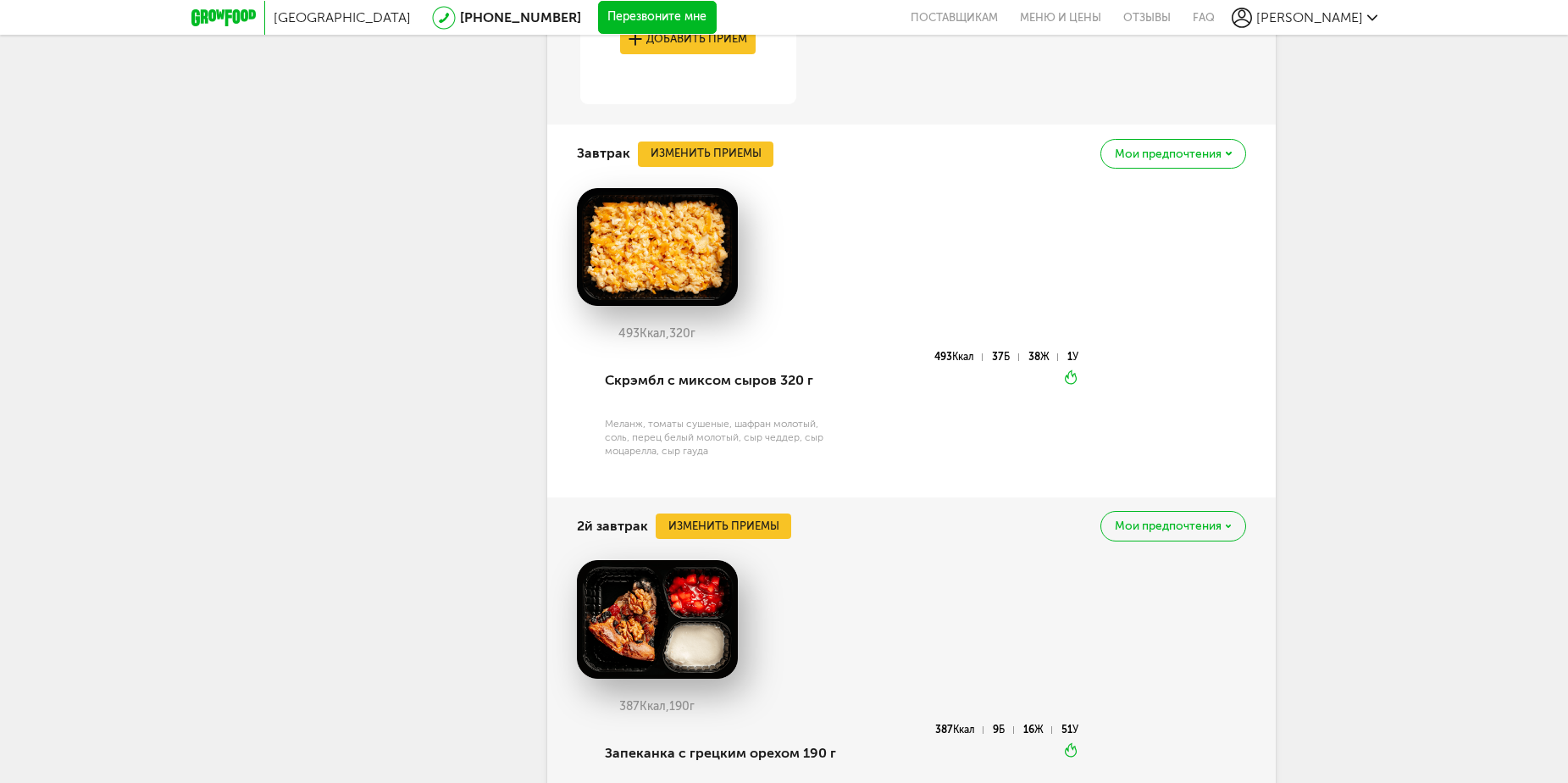
scroll to position [1059, 0]
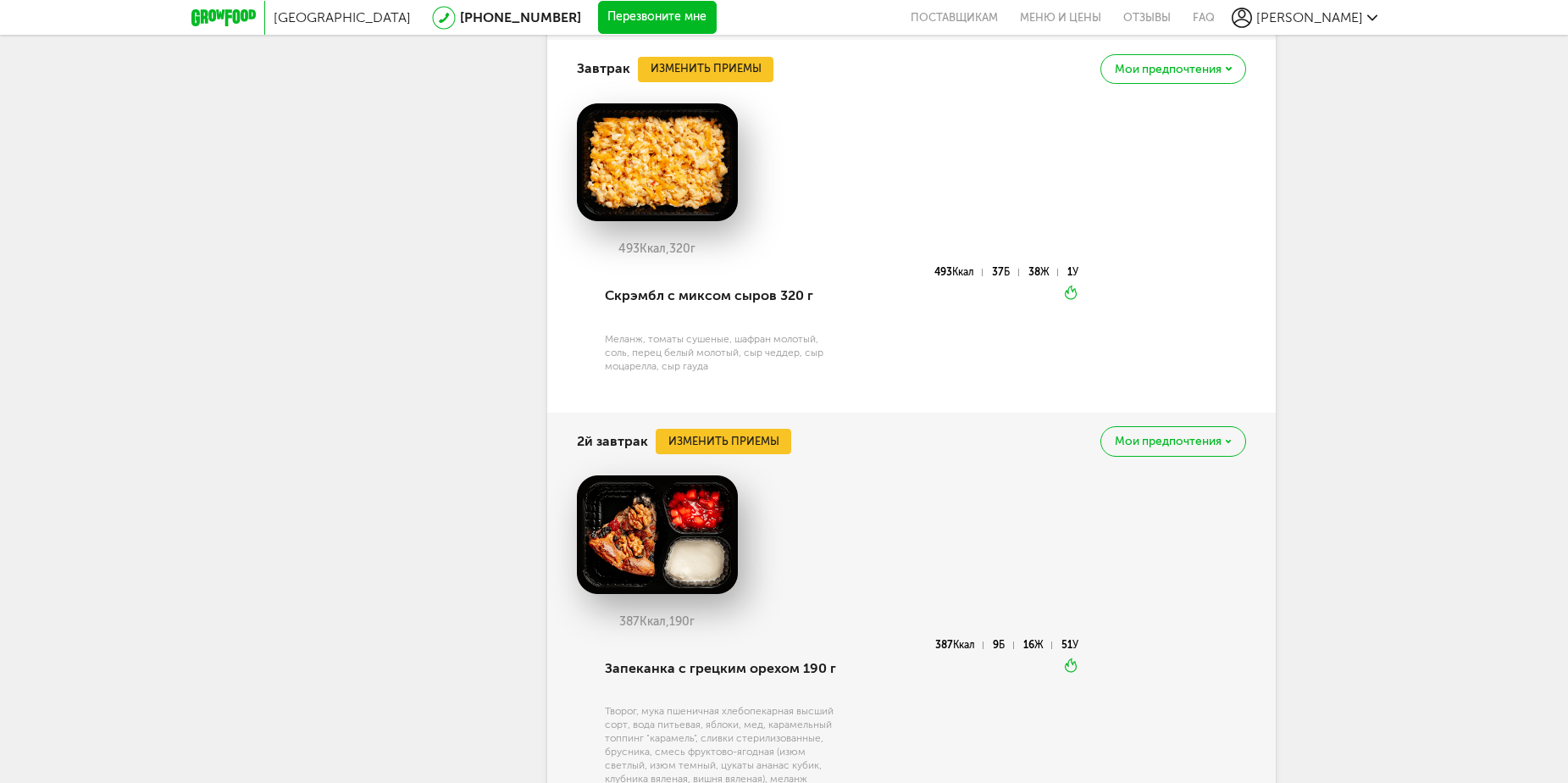
click at [1228, 433] on div "Мои предпочтения" at bounding box center [1173, 441] width 145 height 30
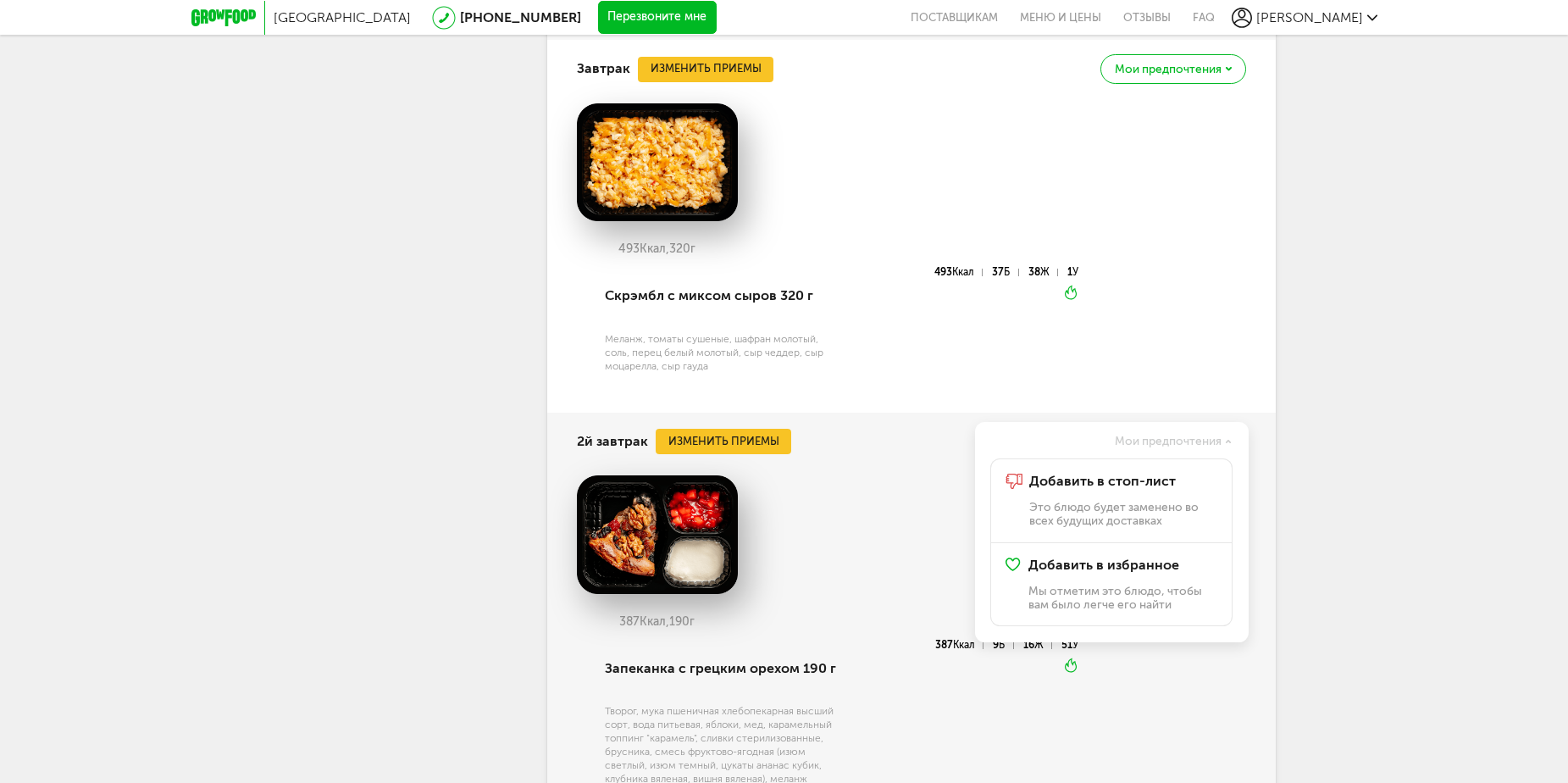
click at [1355, 317] on div "Москва [PHONE_NUMBER] Перезвоните мне поставщикам Меню и цены Отзывы FAQ [PERSO…" at bounding box center [784, 780] width 1568 height 3678
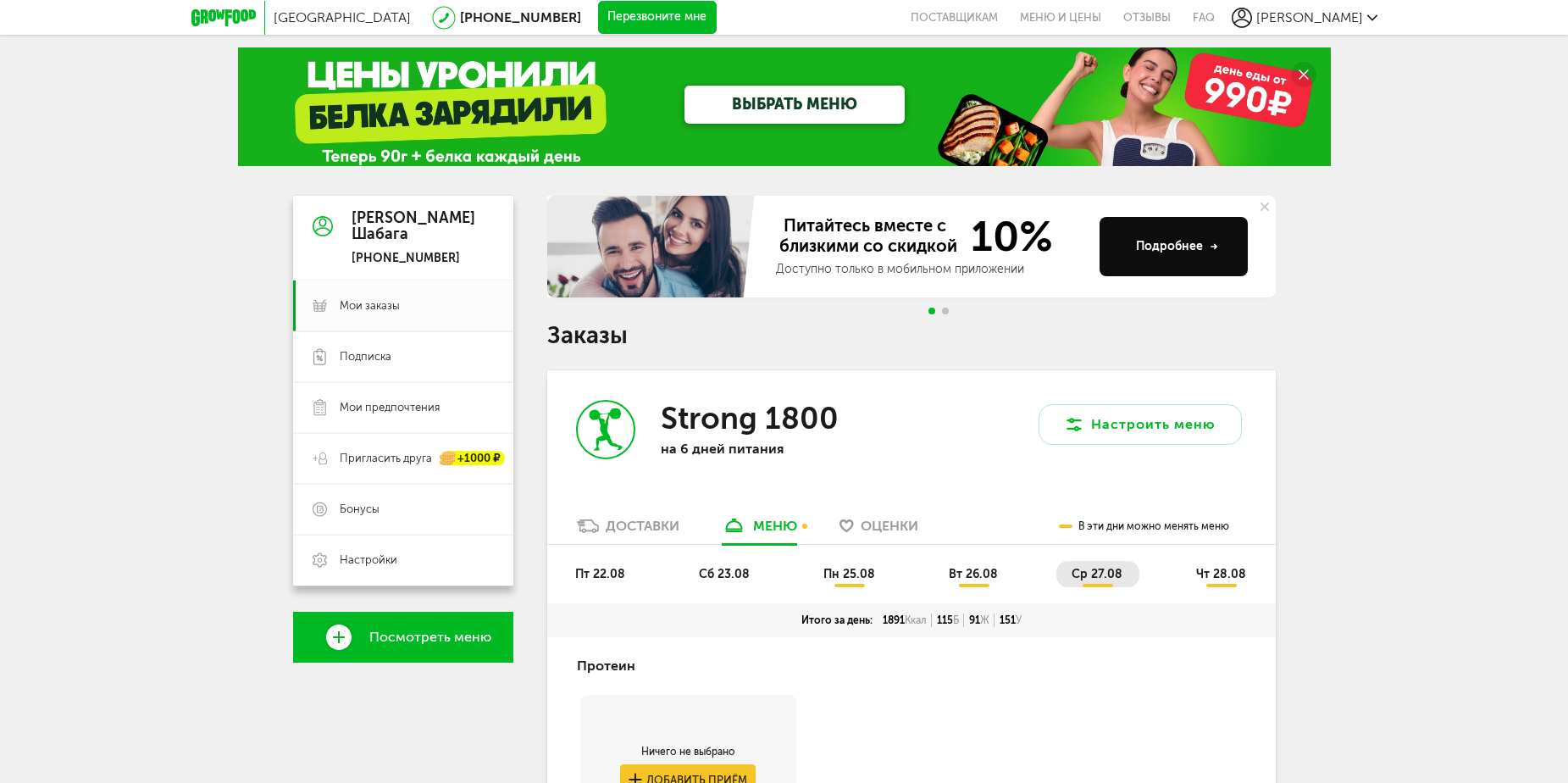
scroll to position [0, 0]
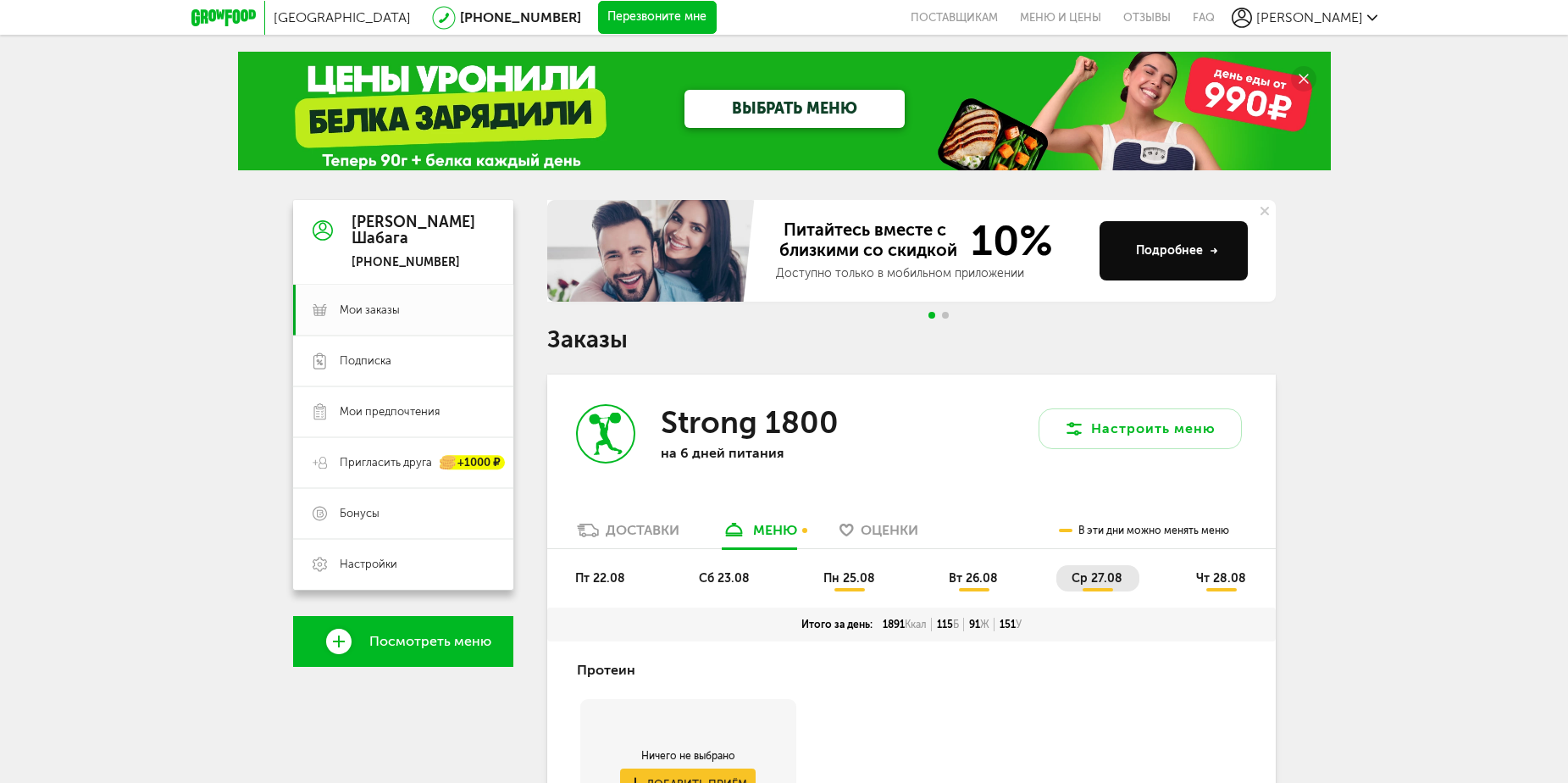
click at [1169, 241] on button "Подробнее" at bounding box center [1174, 251] width 148 height 59
